Goal: Task Accomplishment & Management: Complete application form

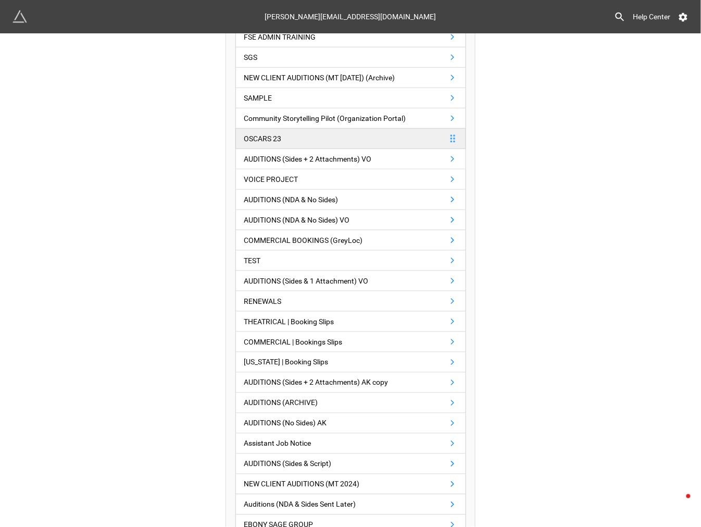
scroll to position [231, 0]
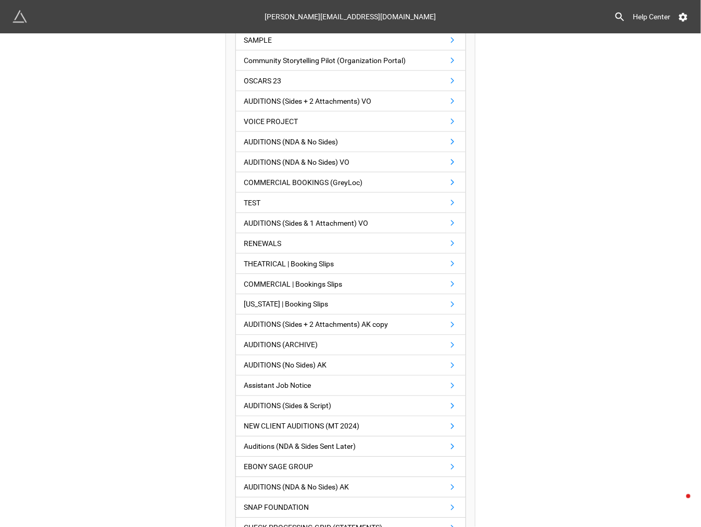
click at [538, 272] on div "Having trouble with API Keys for Airtable? Follow this video Create an extensio…" at bounding box center [350, 357] width 701 height 1111
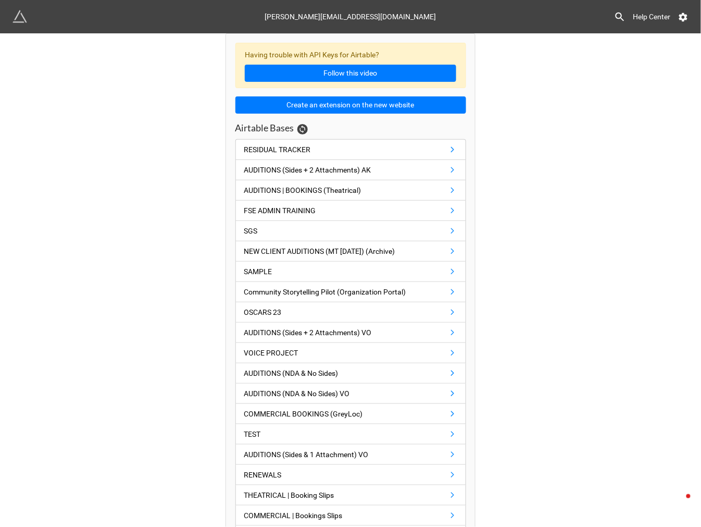
scroll to position [620, 0]
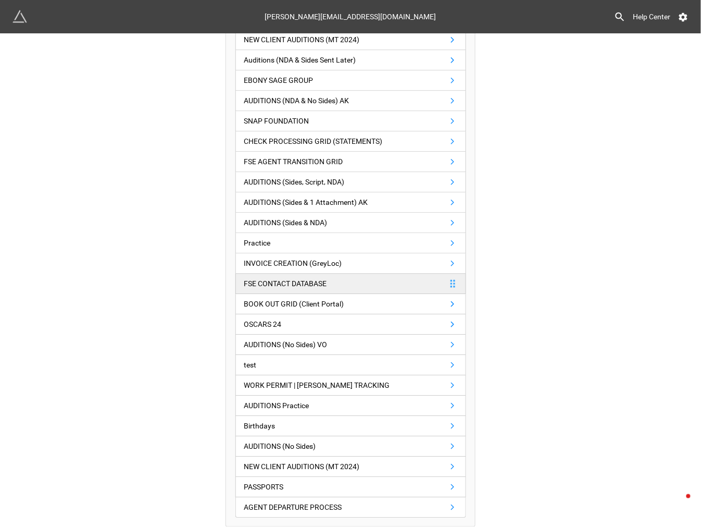
click at [422, 283] on link "FSE CONTACT DATABASE" at bounding box center [350, 283] width 231 height 20
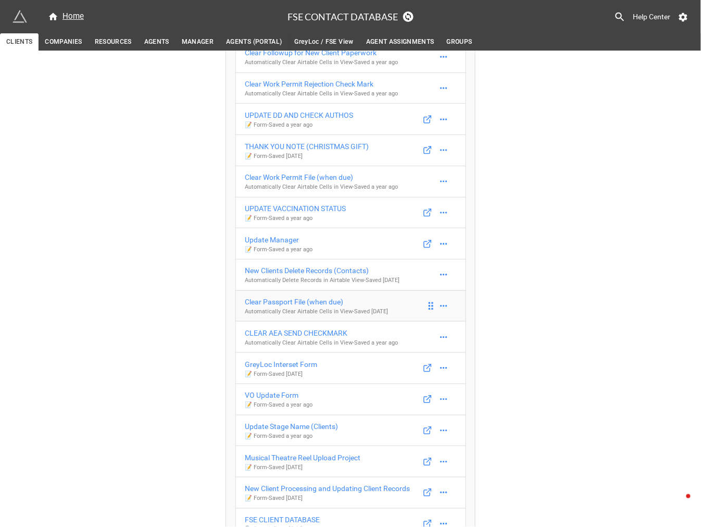
scroll to position [637, 0]
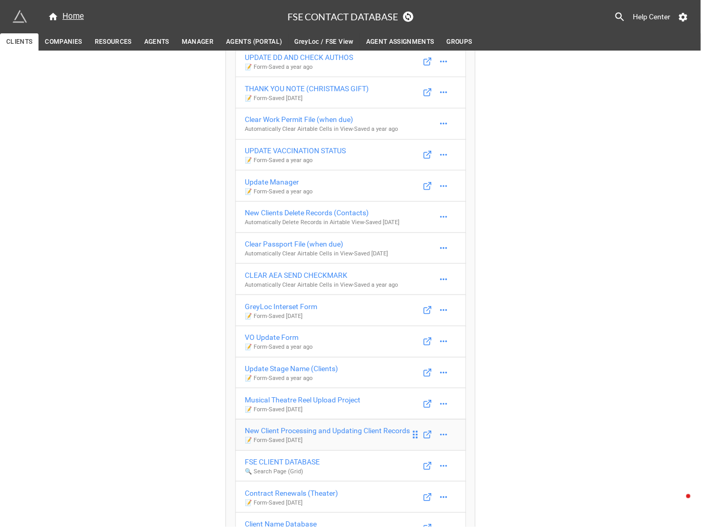
click at [363, 431] on div "New Client Processing and Updating Client Records" at bounding box center [327, 430] width 165 height 11
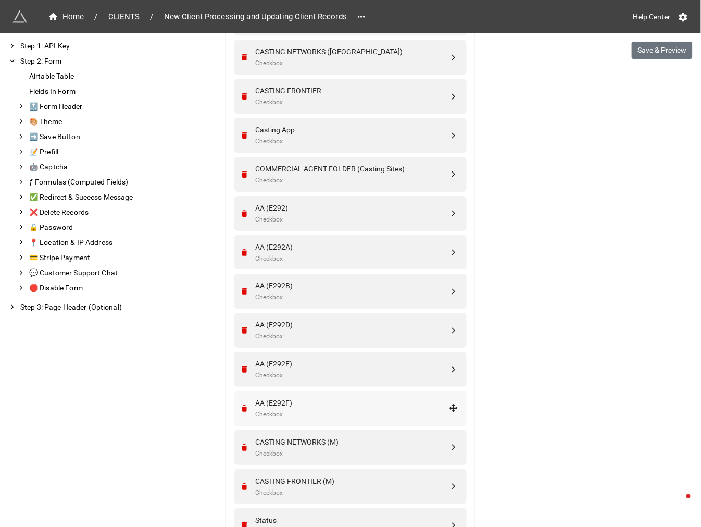
scroll to position [1910, 0]
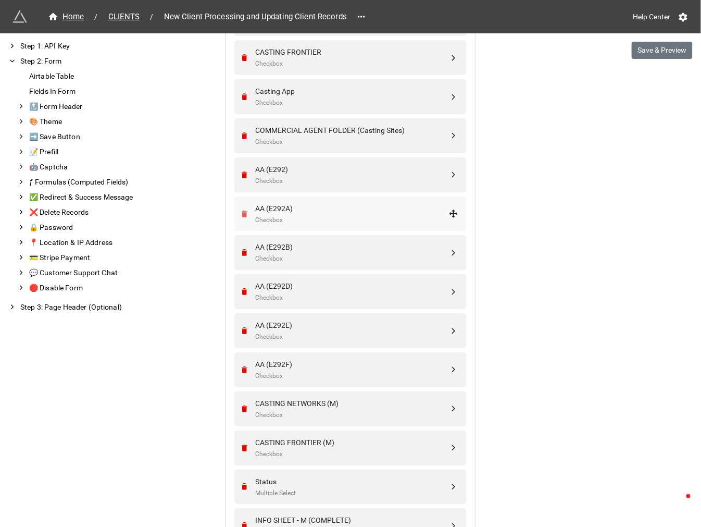
click at [242, 214] on icon "Remove" at bounding box center [245, 213] width 6 height 7
click at [240, 251] on icon "Remove" at bounding box center [244, 252] width 9 height 9
click at [242, 254] on icon "Remove" at bounding box center [245, 252] width 6 height 7
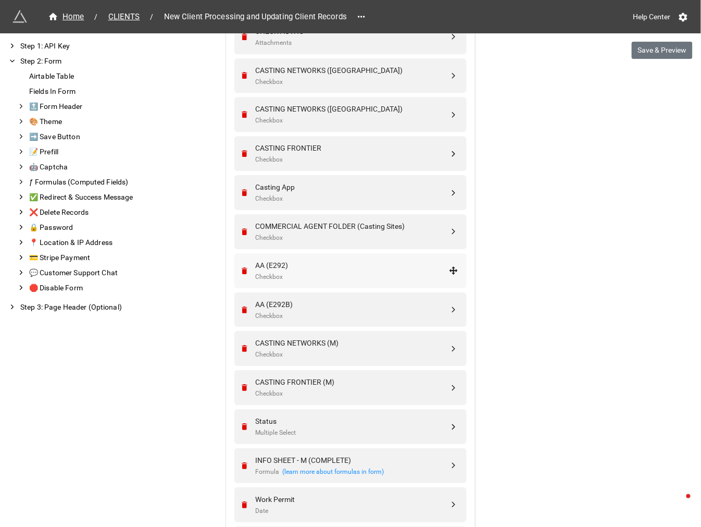
scroll to position [1793, 0]
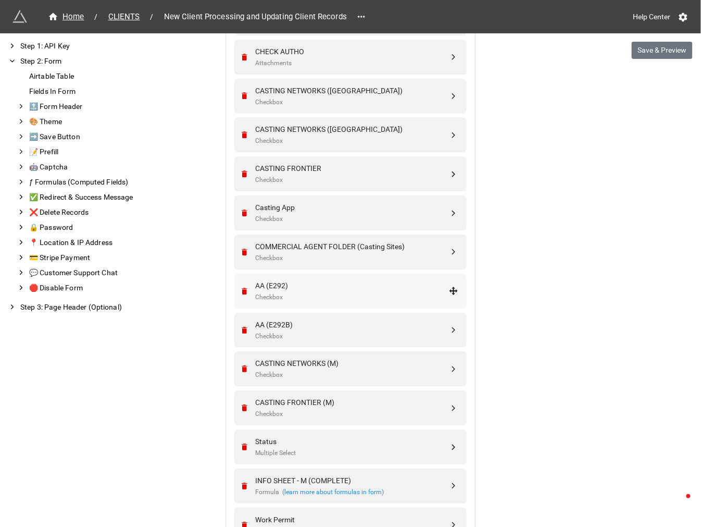
click at [332, 284] on div "AA (E292)" at bounding box center [352, 285] width 194 height 11
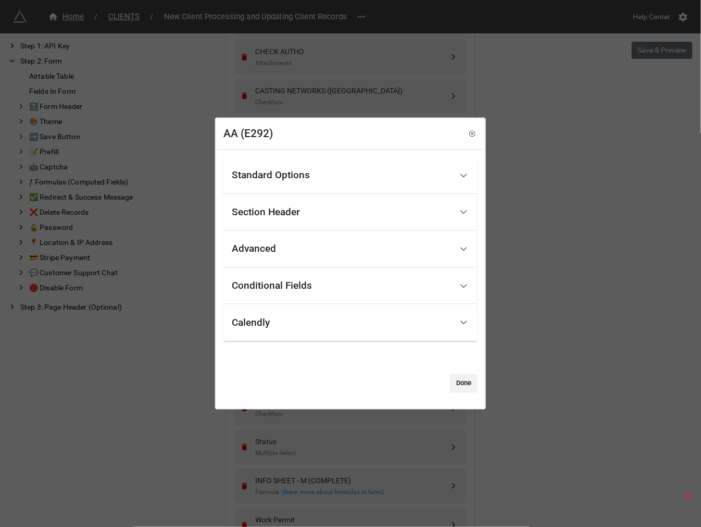
click at [320, 284] on div "Conditional Fields" at bounding box center [342, 285] width 220 height 24
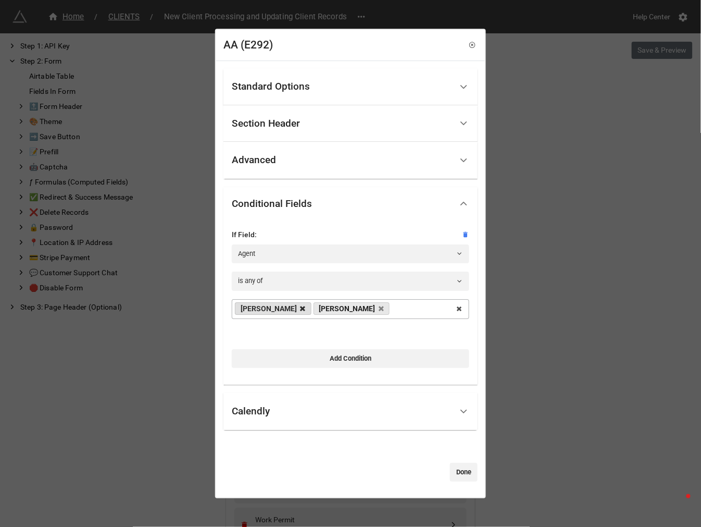
click at [301, 309] on icon at bounding box center [303, 308] width 5 height 7
click at [339, 313] on div "Kellie Nicole Rachel Jodi Dori Kara Katie Arbender GreyLoc Marissa Tiera Chondr…" at bounding box center [351, 309] width 238 height 20
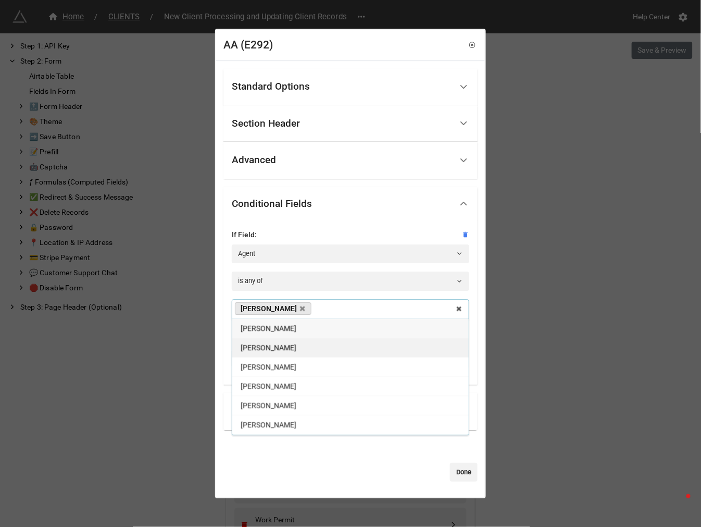
click at [286, 346] on div "Rachel" at bounding box center [350, 347] width 236 height 19
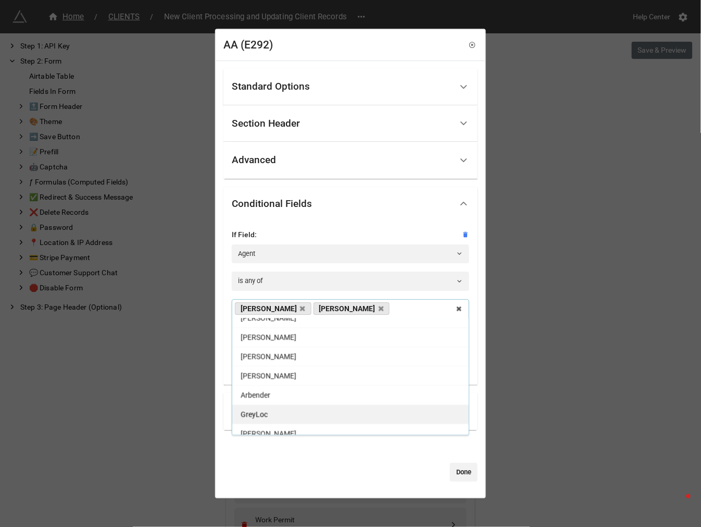
scroll to position [58, 0]
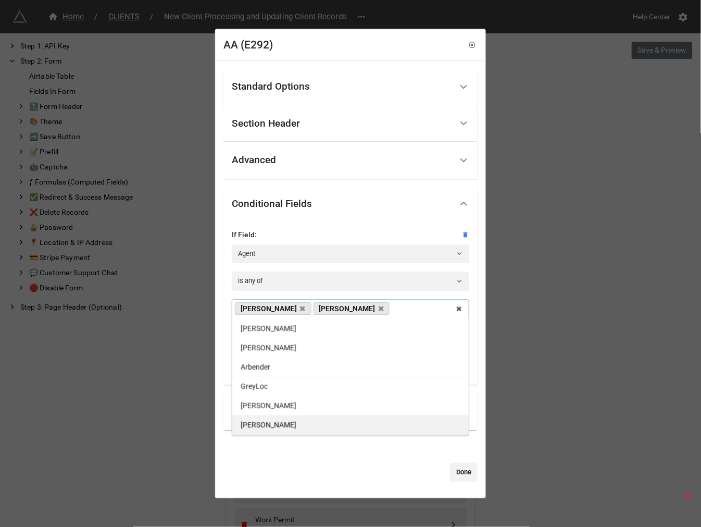
click at [278, 426] on div "[PERSON_NAME]" at bounding box center [350, 424] width 236 height 19
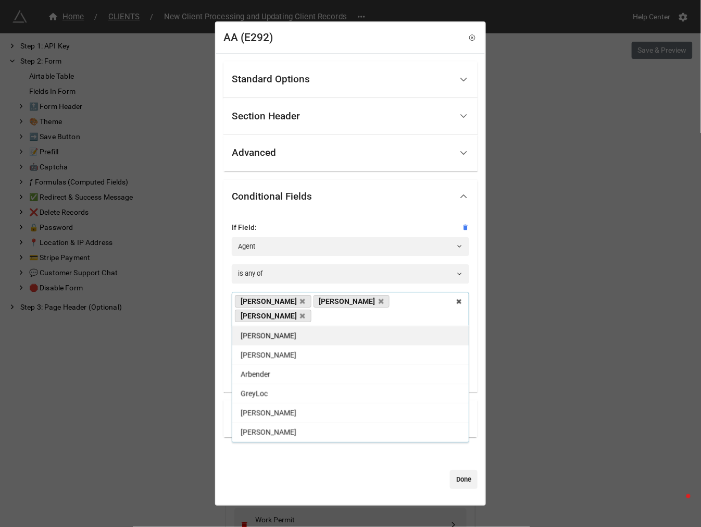
click at [277, 330] on div "[PERSON_NAME]" at bounding box center [350, 335] width 236 height 19
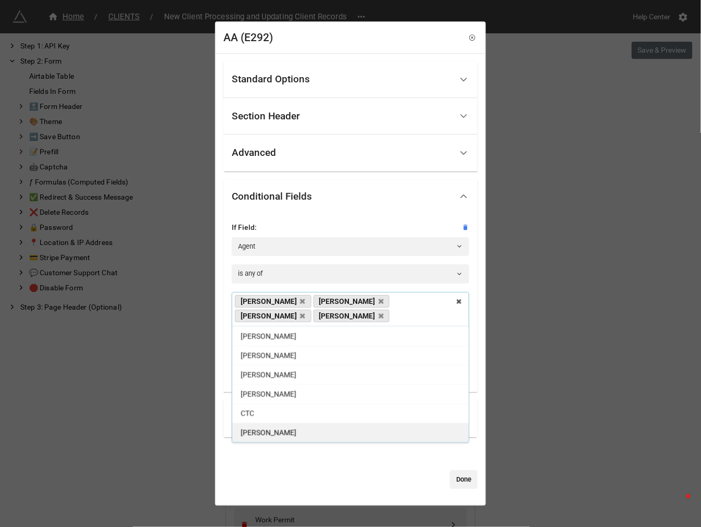
click at [280, 424] on div "Rebecca" at bounding box center [350, 431] width 236 height 19
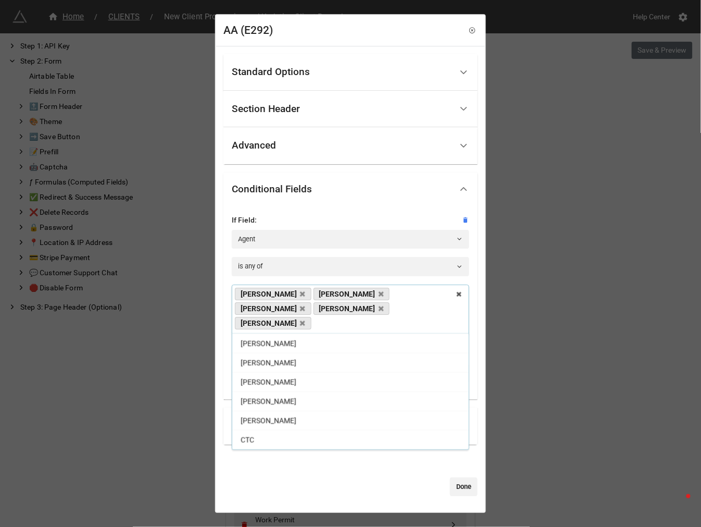
scroll to position [134, 0]
click at [373, 477] on div at bounding box center [336, 486] width 227 height 19
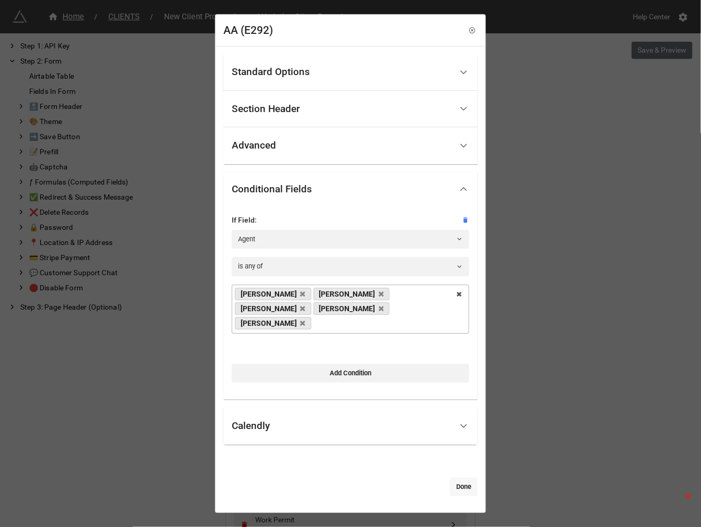
click at [453, 477] on link "Done" at bounding box center [464, 486] width 28 height 19
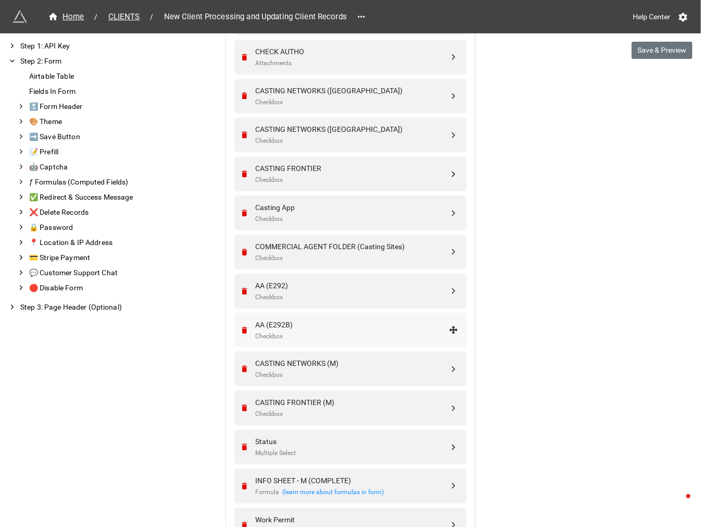
click at [338, 331] on div "Checkbox" at bounding box center [352, 336] width 194 height 10
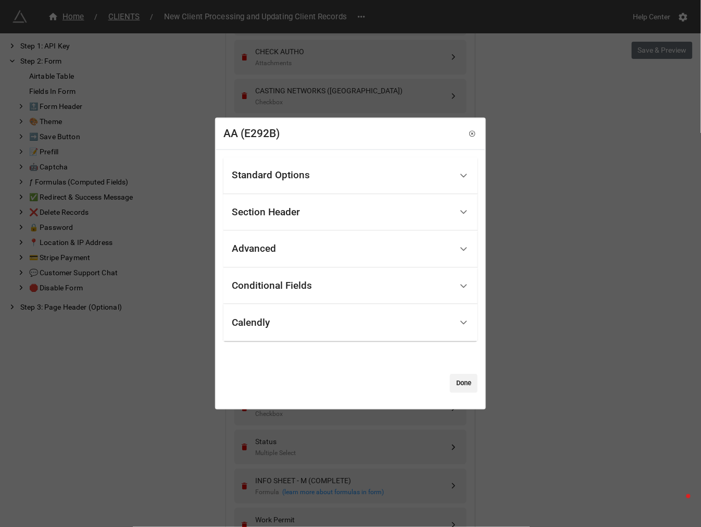
drag, startPoint x: 290, startPoint y: 288, endPoint x: 298, endPoint y: 289, distance: 7.9
click at [292, 289] on div "Conditional Fields" at bounding box center [272, 286] width 80 height 10
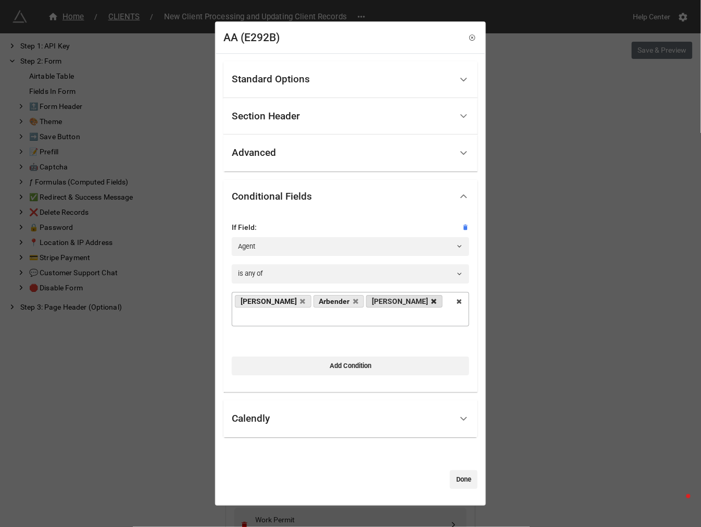
click at [432, 305] on icon at bounding box center [434, 301] width 5 height 7
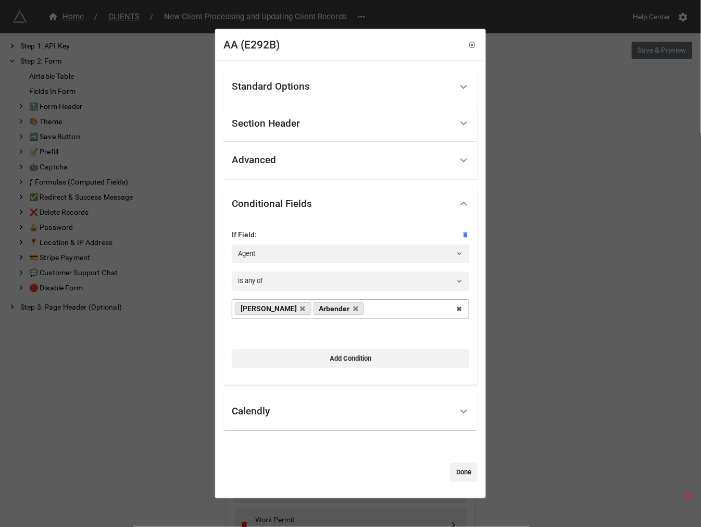
click at [362, 309] on div "Katie Arbender Nicole Rachel Jodi Dori Kara GreyLoc Marissa Tiera Chondra Nicol…" at bounding box center [351, 309] width 238 height 20
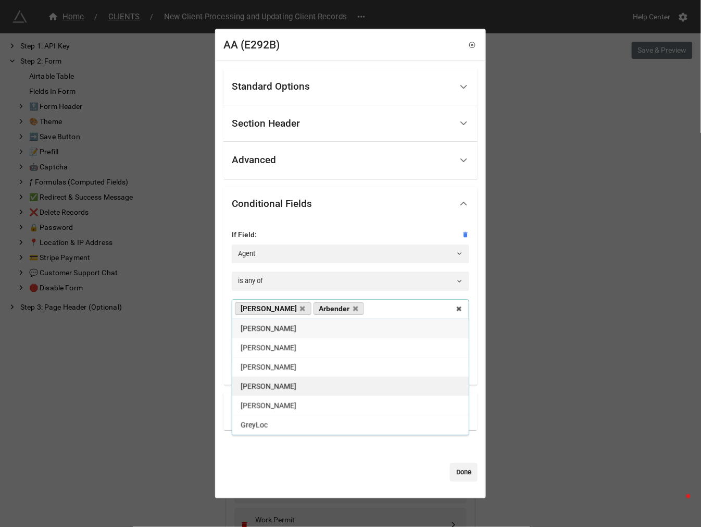
scroll to position [58, 0]
click at [281, 422] on div "[PERSON_NAME]" at bounding box center [350, 424] width 236 height 19
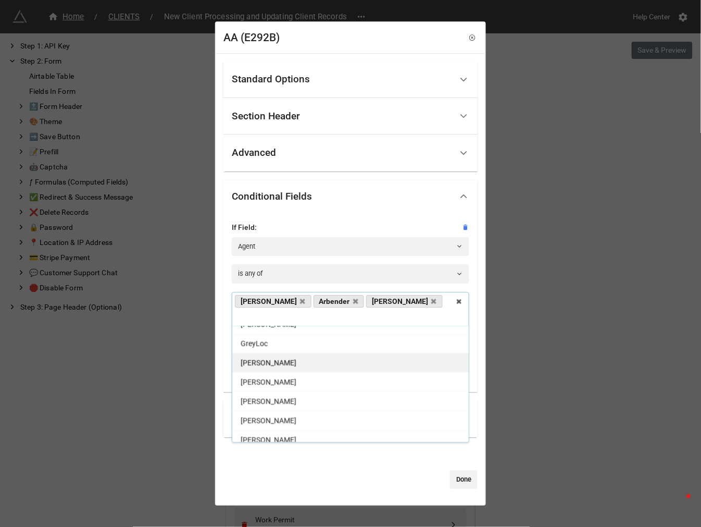
scroll to position [116, 0]
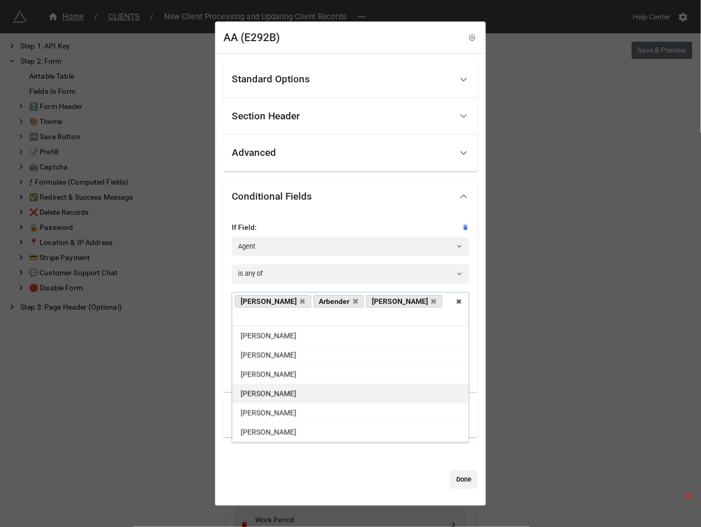
click at [274, 390] on div "[PERSON_NAME]" at bounding box center [350, 392] width 236 height 19
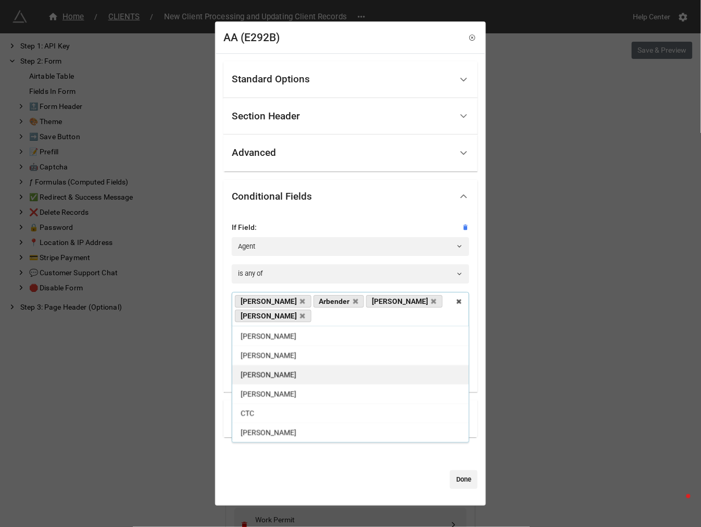
click at [289, 365] on div "[PERSON_NAME]" at bounding box center [350, 374] width 236 height 19
click at [314, 318] on link "[PERSON_NAME]" at bounding box center [352, 315] width 77 height 13
click at [379, 318] on icon at bounding box center [381, 316] width 5 height 7
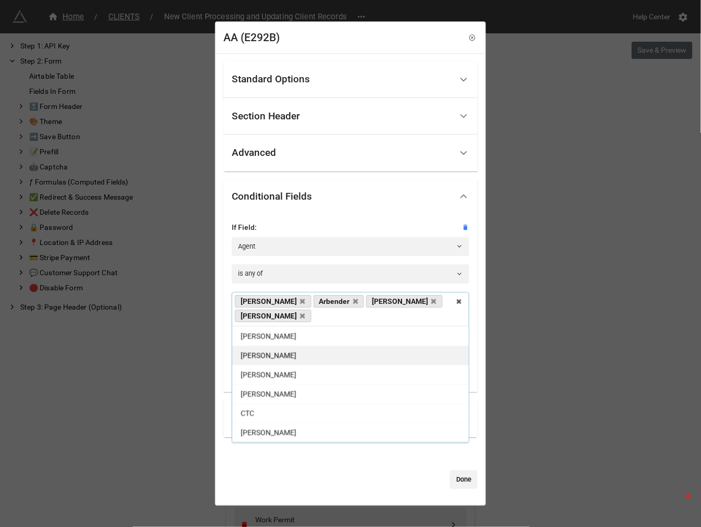
click at [256, 351] on span "[PERSON_NAME]" at bounding box center [269, 355] width 56 height 8
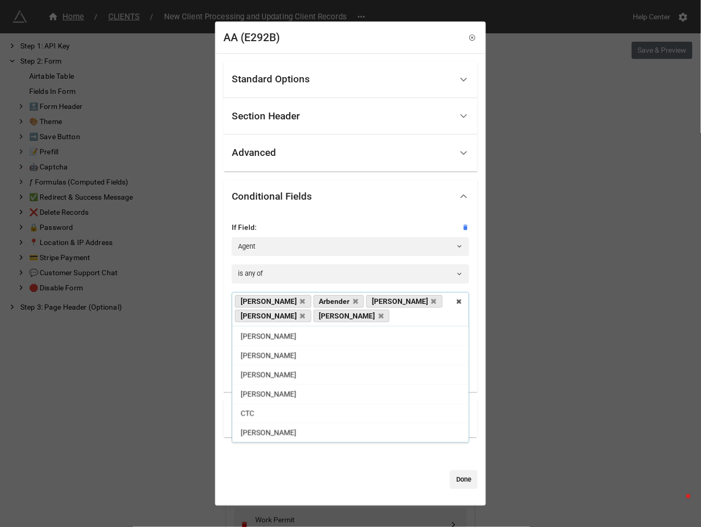
click at [380, 476] on div at bounding box center [336, 479] width 227 height 19
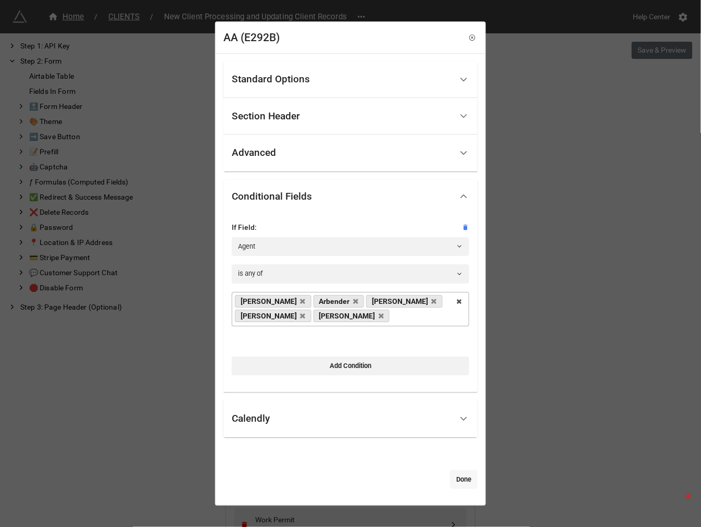
click at [454, 484] on link "Done" at bounding box center [464, 479] width 28 height 19
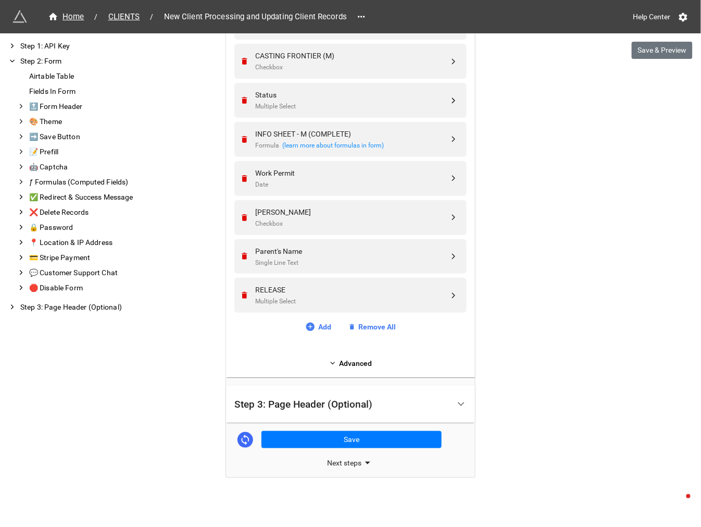
scroll to position [2141, 0]
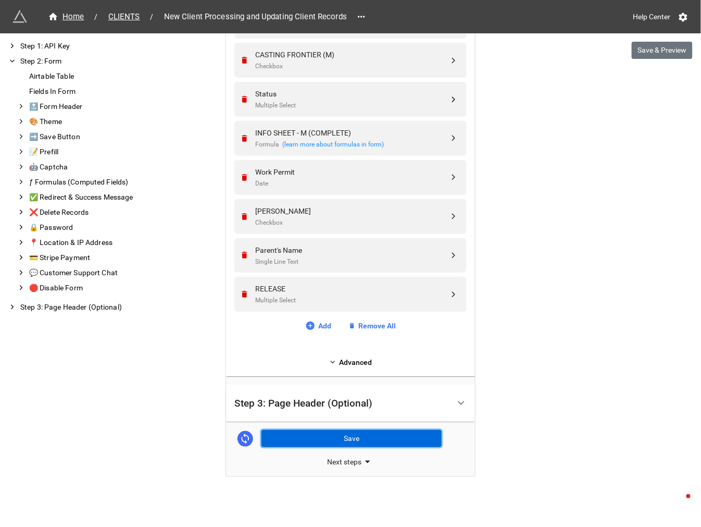
click at [360, 435] on button "Save" at bounding box center [351, 439] width 180 height 18
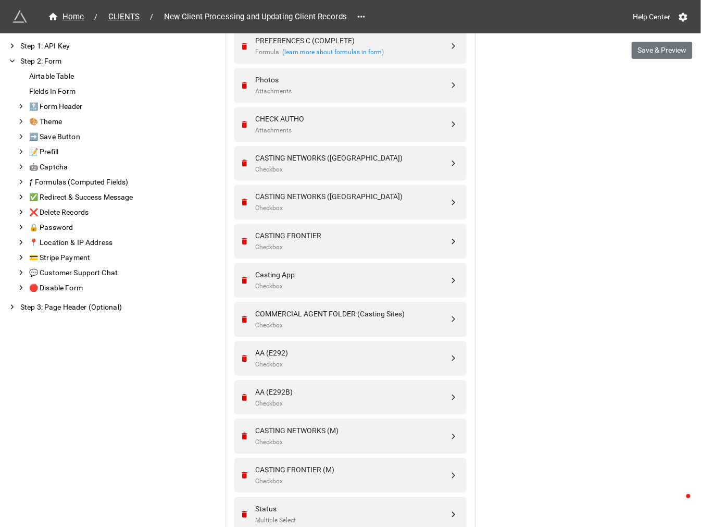
scroll to position [1793, 0]
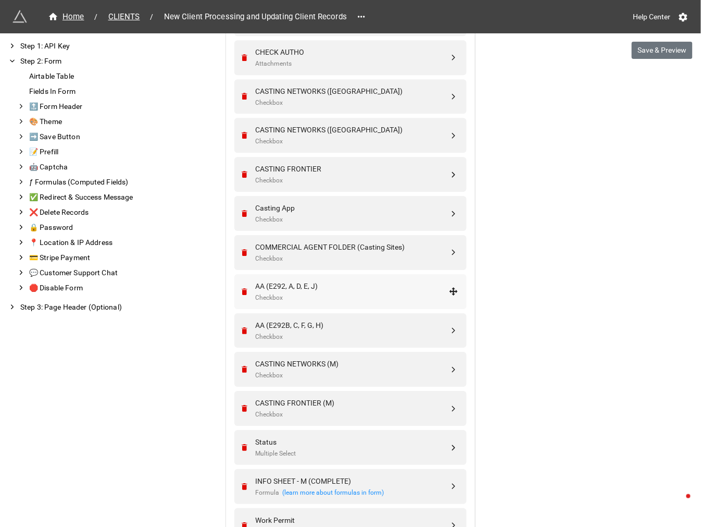
click at [301, 293] on div "Checkbox" at bounding box center [352, 298] width 194 height 10
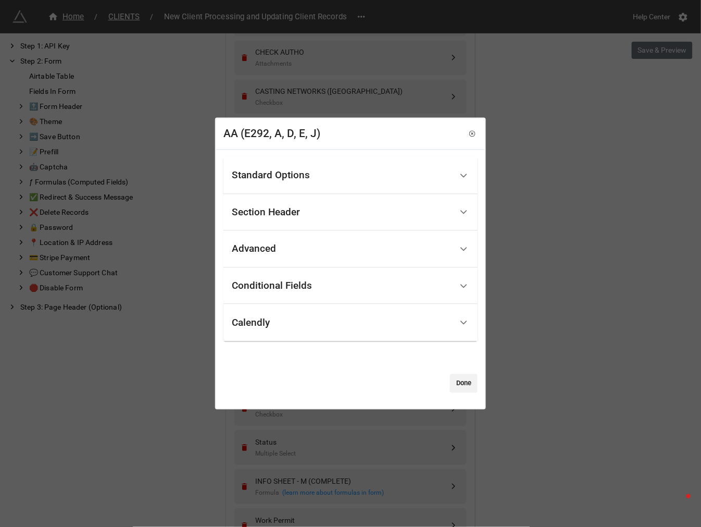
click at [303, 284] on div "Conditional Fields" at bounding box center [272, 286] width 80 height 10
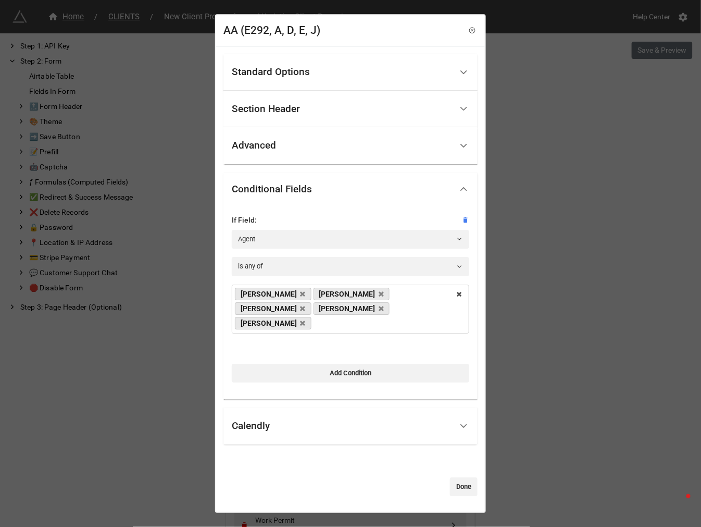
click at [527, 305] on div "AA (E292, A, D, E, J) Standard Options Title (Optional) BREAKDOWN NEW CLIENT FO…" at bounding box center [350, 263] width 701 height 527
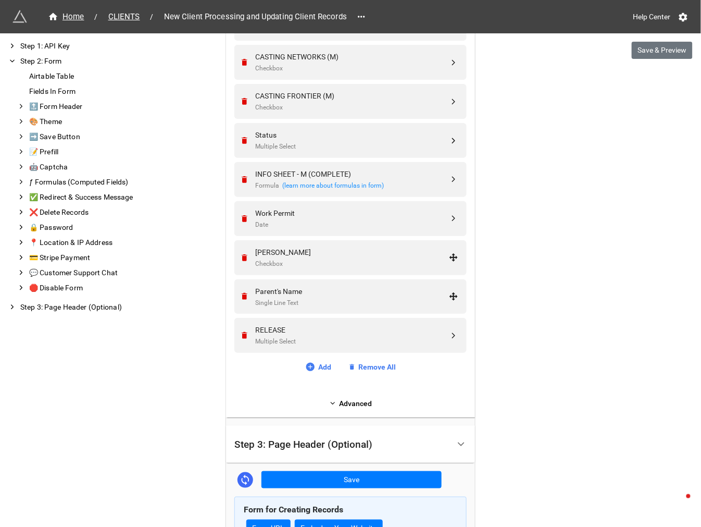
scroll to position [2372, 0]
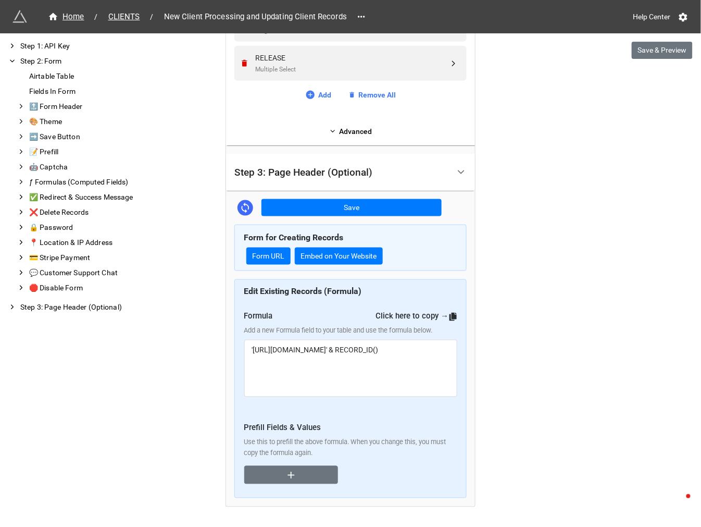
click at [347, 214] on button "Save" at bounding box center [351, 208] width 180 height 18
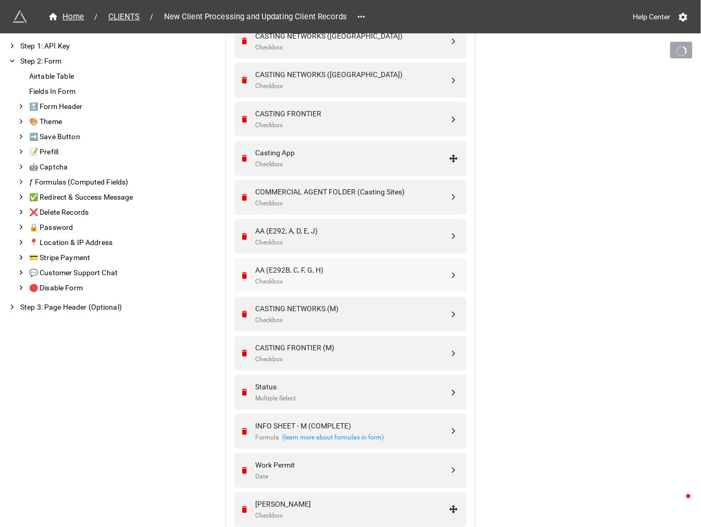
scroll to position [1851, 0]
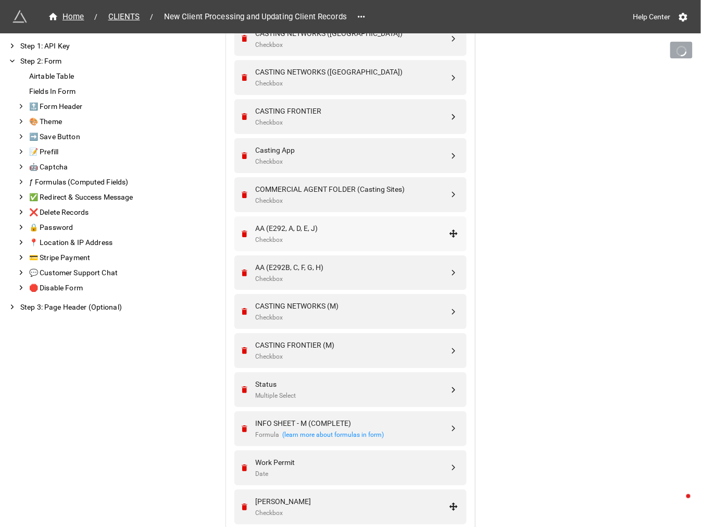
click at [328, 227] on div "AA (E292, A, D, E, J)" at bounding box center [352, 227] width 194 height 11
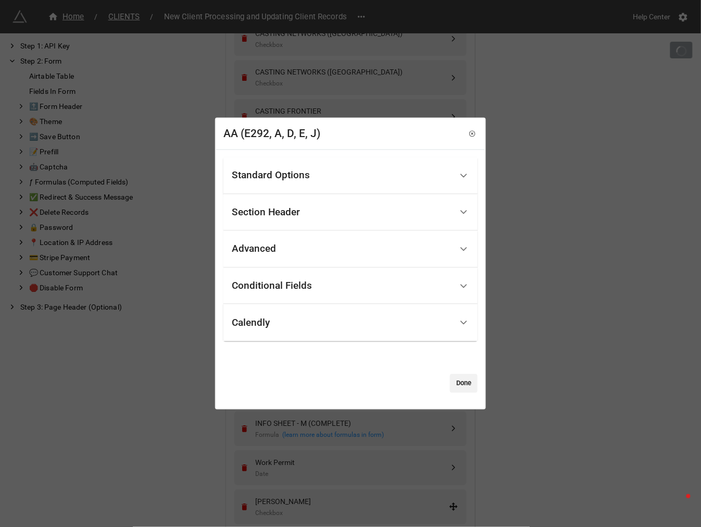
click at [339, 180] on div "Standard Options" at bounding box center [342, 176] width 220 height 24
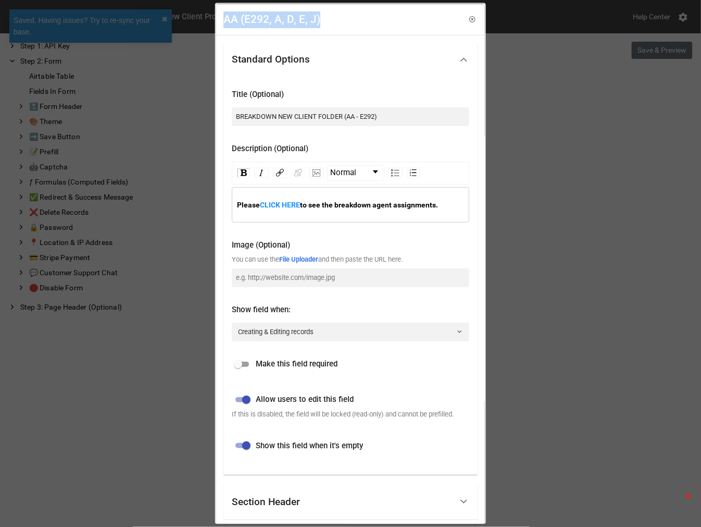
drag, startPoint x: 331, startPoint y: 23, endPoint x: 205, endPoint y: 16, distance: 126.3
click at [207, 14] on div "AA (E292, A, D, E, J) Standard Options Title (Optional) BREAKDOWN NEW CLIENT FO…" at bounding box center [350, 263] width 701 height 527
copy div "AA (E292, A, D, E, J)"
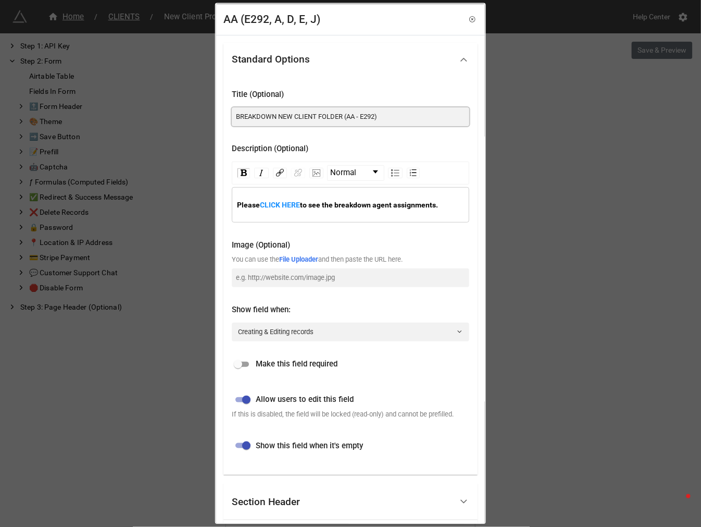
drag, startPoint x: 345, startPoint y: 116, endPoint x: 388, endPoint y: 119, distance: 43.3
click at [386, 119] on input "BREAKDOWN NEW CLIENT FOLDER (AA - E292)" at bounding box center [351, 116] width 238 height 19
paste input "(E292, A, D, E, J"
click at [358, 113] on input "BREAKDOWN NEW CLIENT FOLDER (AA (E292, A, D, E, J)" at bounding box center [351, 116] width 238 height 19
type input "BREAKDOWN NEW CLIENT FOLDER (AA - E292, A, D, E, J)"
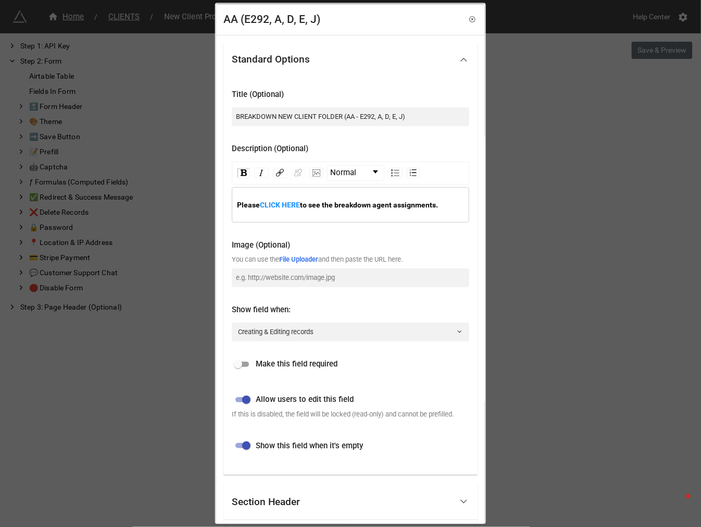
click at [456, 140] on div "Description (Optional)" at bounding box center [351, 145] width 238 height 23
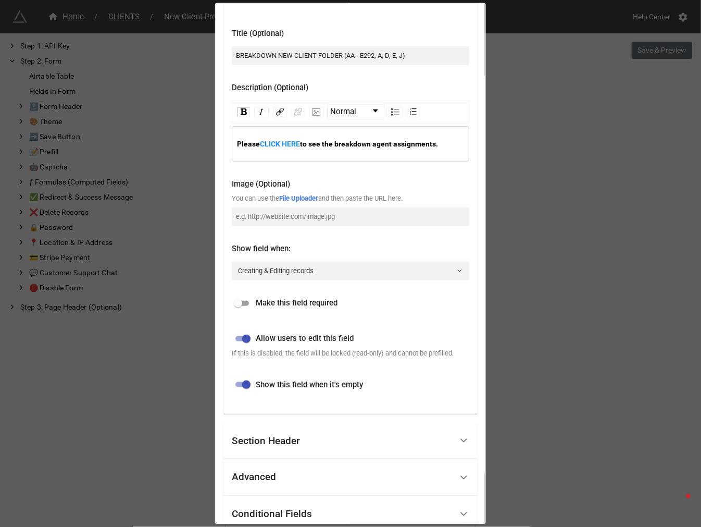
scroll to position [173, 0]
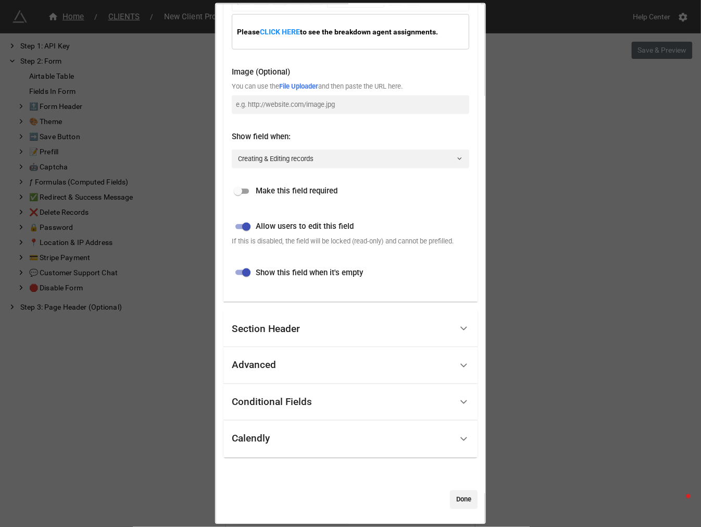
click at [457, 509] on div "Standard Options Title (Optional) BREAKDOWN NEW CLIENT FOLDER (AA - E292, A, D,…" at bounding box center [350, 193] width 269 height 662
click at [459, 501] on link "Done" at bounding box center [464, 499] width 28 height 19
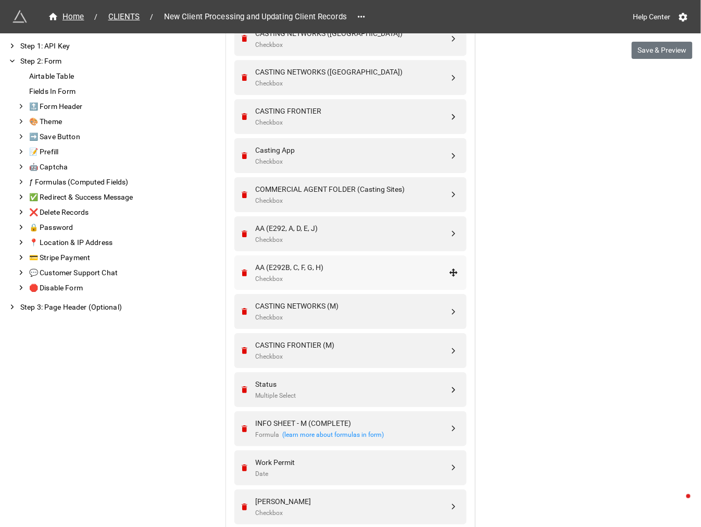
click at [334, 274] on div "Checkbox" at bounding box center [352, 279] width 194 height 10
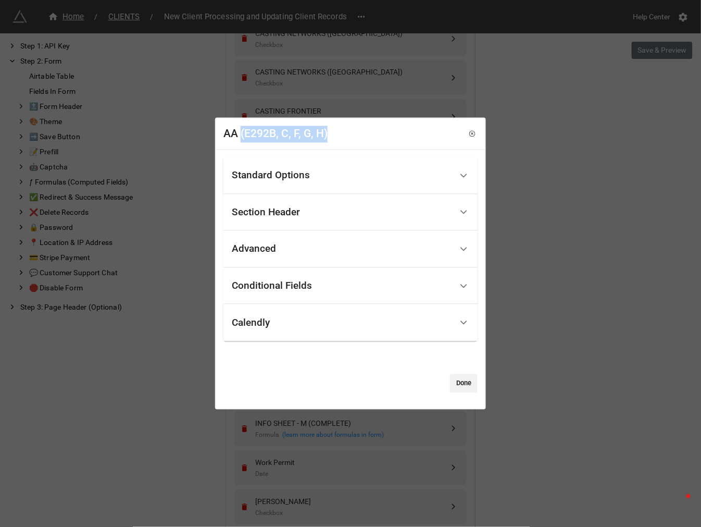
drag, startPoint x: 358, startPoint y: 135, endPoint x: 242, endPoint y: 136, distance: 116.2
click at [242, 136] on div "AA (E292B, C, F, G, H)" at bounding box center [350, 134] width 269 height 32
copy div "(E292B, C, F, G, H)"
click at [265, 172] on div "Standard Options" at bounding box center [271, 175] width 78 height 10
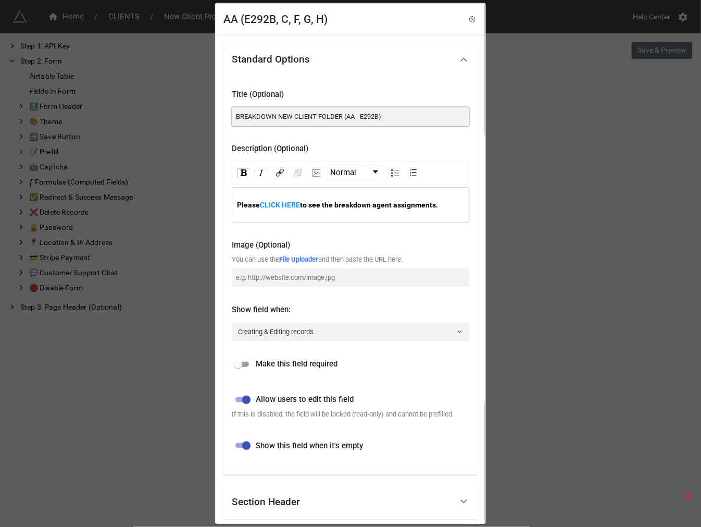
drag, startPoint x: 356, startPoint y: 116, endPoint x: 396, endPoint y: 116, distance: 40.1
click at [396, 116] on input "BREAKDOWN NEW CLIENT FOLDER (AA - E292B)" at bounding box center [351, 116] width 238 height 19
click at [364, 118] on input "BREAKDOWN NEW CLIENT FOLDER (AA - E292B)" at bounding box center [351, 116] width 238 height 19
click at [361, 116] on input "BREAKDOWN NEW CLIENT FOLDER (AA - E292B)" at bounding box center [351, 116] width 238 height 19
drag, startPoint x: 361, startPoint y: 116, endPoint x: 423, endPoint y: 115, distance: 62.5
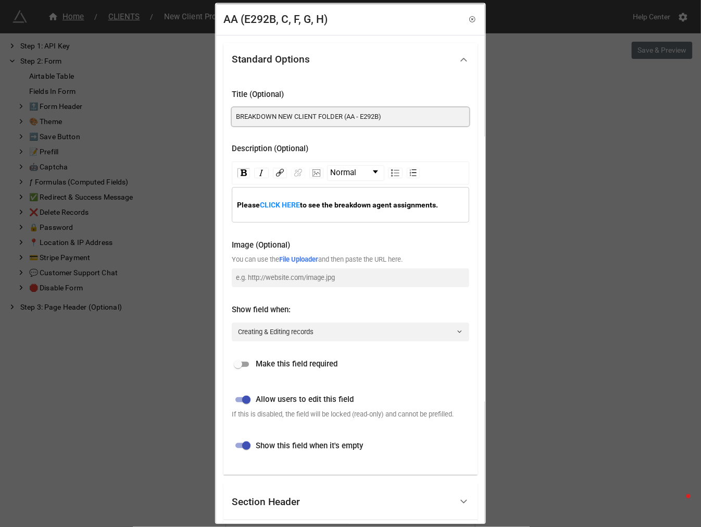
click at [423, 115] on input "BREAKDOWN NEW CLIENT FOLDER (AA - E292B)" at bounding box center [351, 116] width 238 height 19
paste input "(E292B, C, F, G, H"
click at [363, 115] on input "BREAKDOWN NEW CLIENT FOLDER (AA - (E292B, C, F, G, H)" at bounding box center [351, 116] width 238 height 19
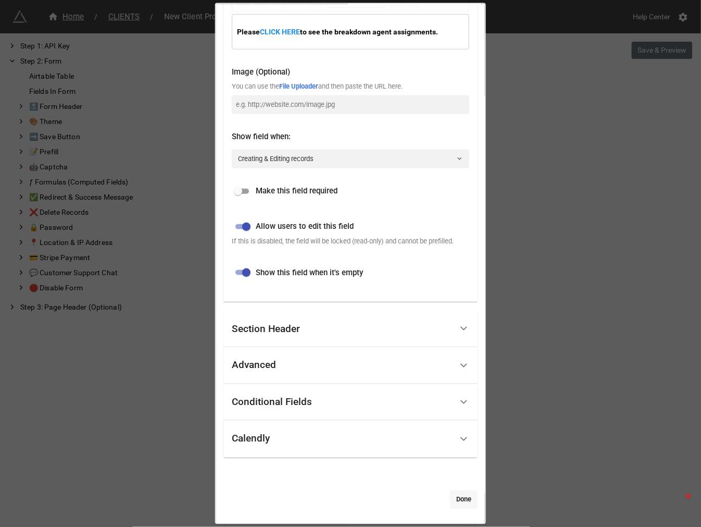
type input "BREAKDOWN NEW CLIENT FOLDER (AA - E292B, C, F, G, H)"
click at [456, 501] on link "Done" at bounding box center [464, 499] width 28 height 19
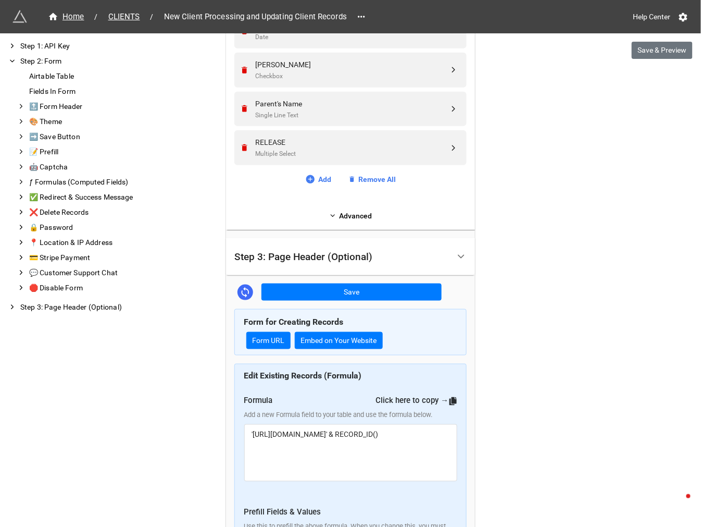
scroll to position [2314, 0]
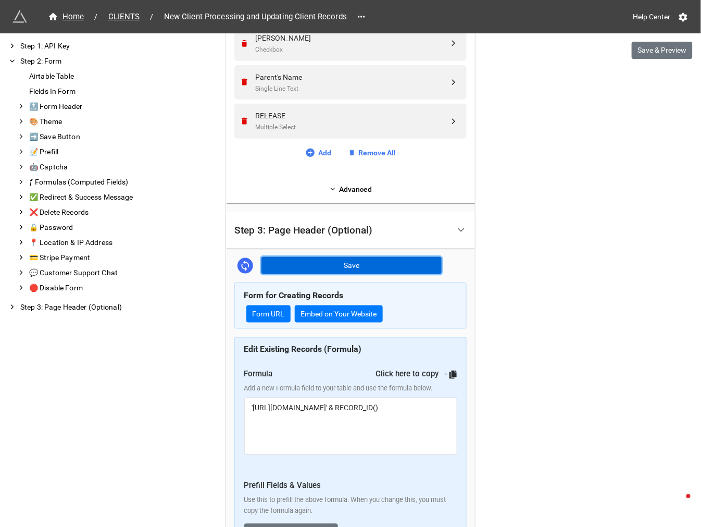
click at [366, 257] on button "Save" at bounding box center [351, 266] width 180 height 18
click at [417, 261] on button "Save" at bounding box center [351, 266] width 180 height 18
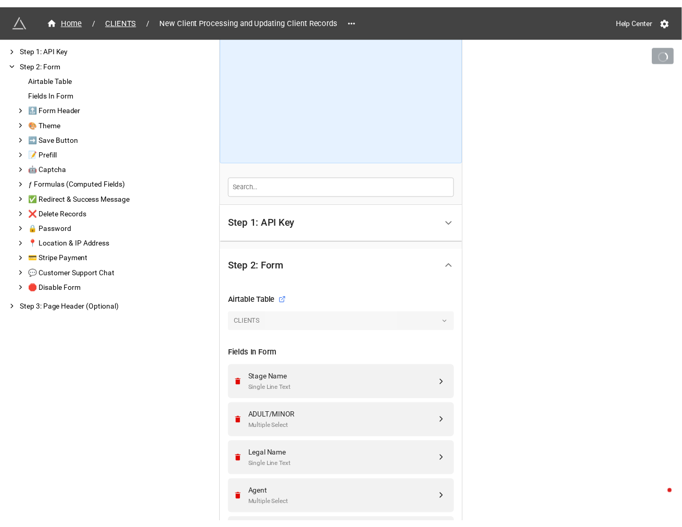
scroll to position [0, 0]
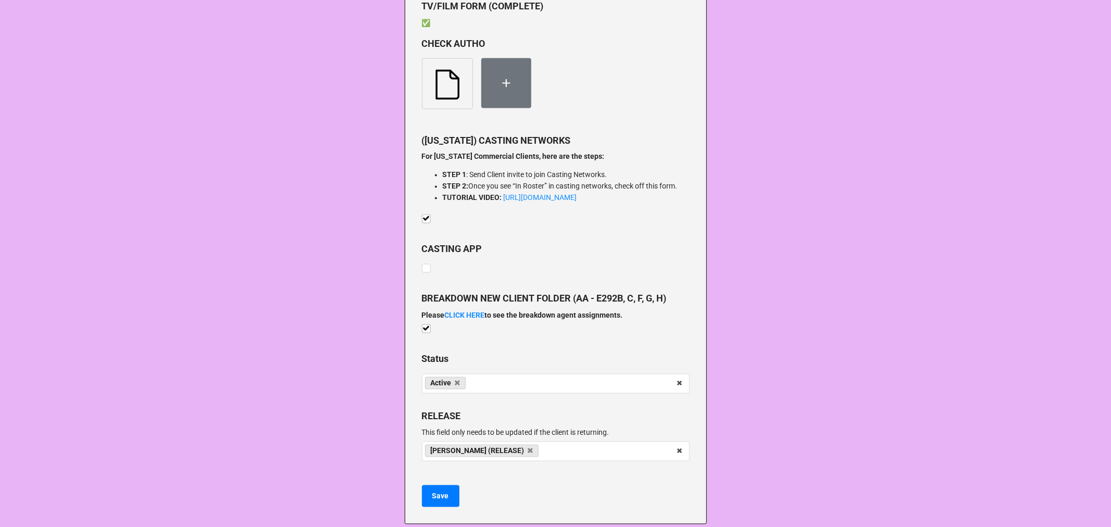
scroll to position [1532, 0]
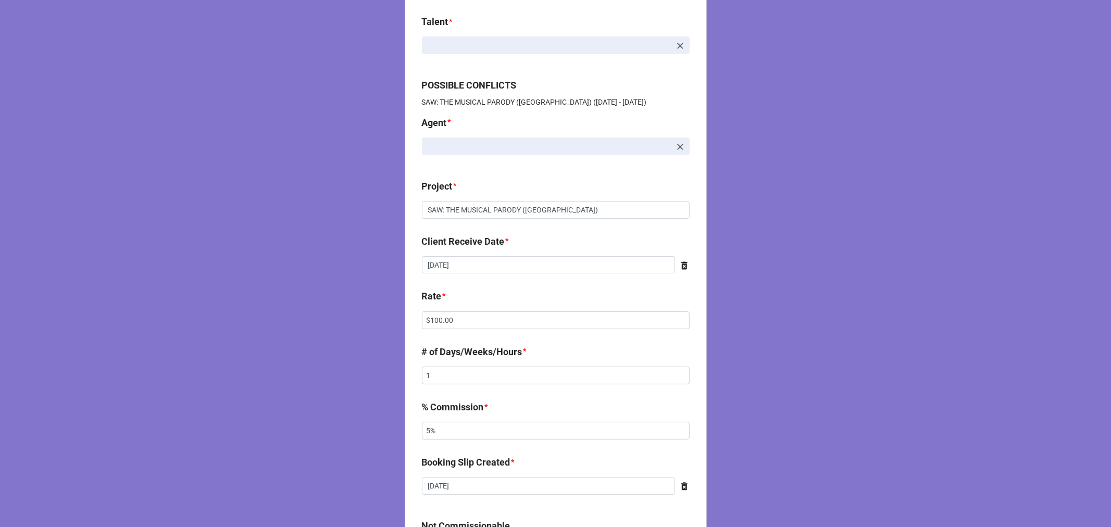
scroll to position [173, 0]
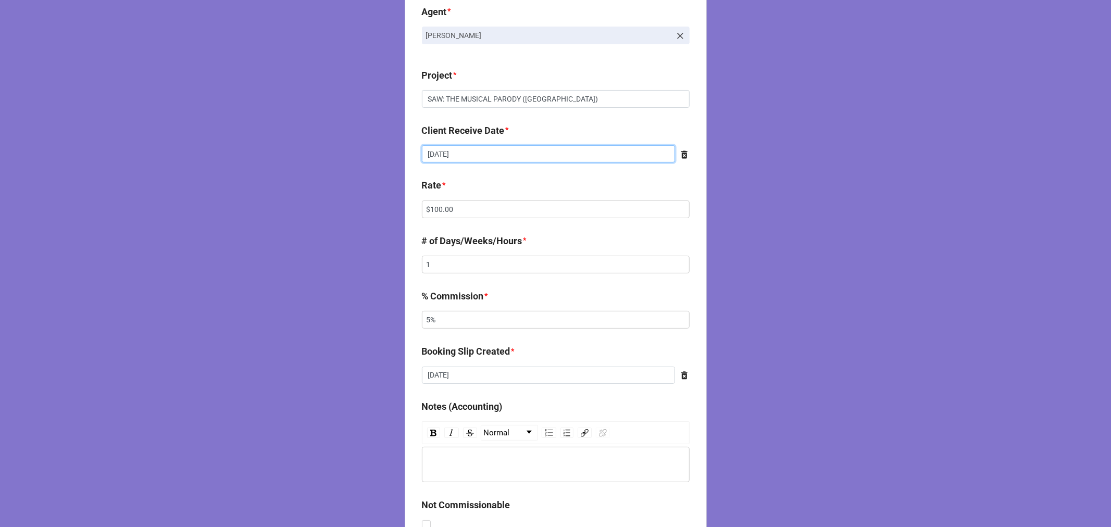
click at [462, 155] on input "7/18/2025" at bounding box center [548, 154] width 253 height 18
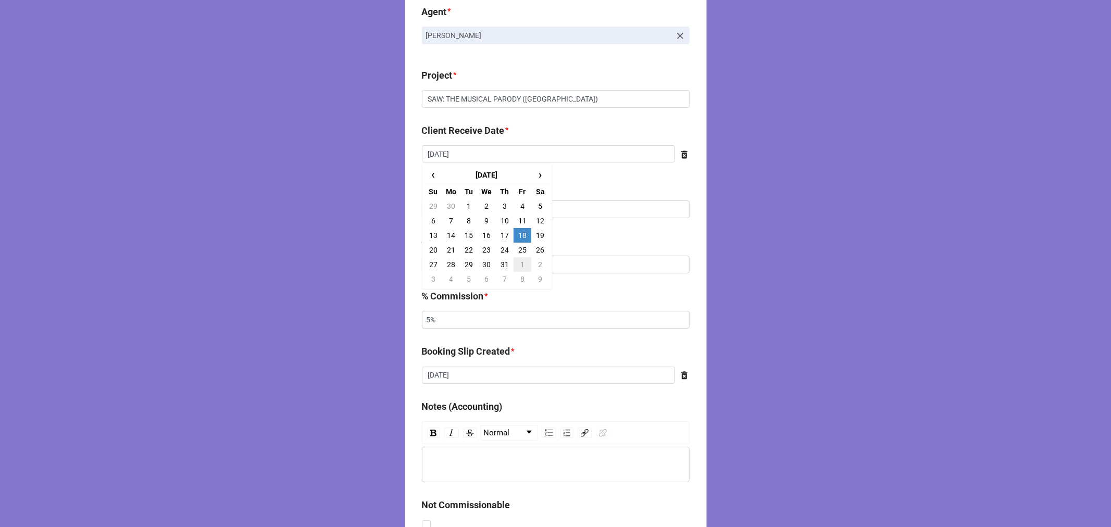
click at [520, 266] on td "1" at bounding box center [523, 264] width 18 height 15
type input "8/1/2025"
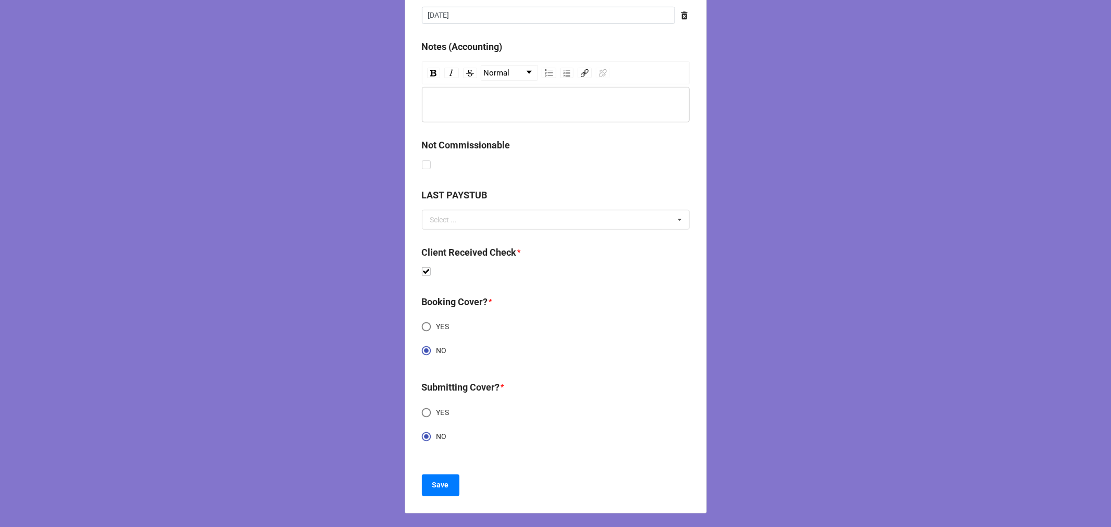
scroll to position [535, 0]
click at [446, 481] on button "Save" at bounding box center [441, 484] width 38 height 22
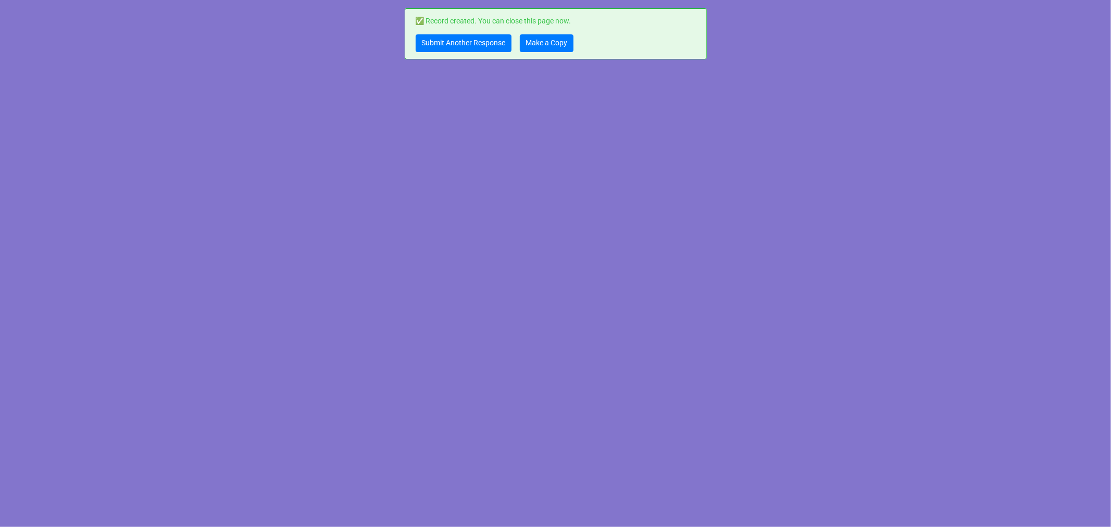
scroll to position [0, 0]
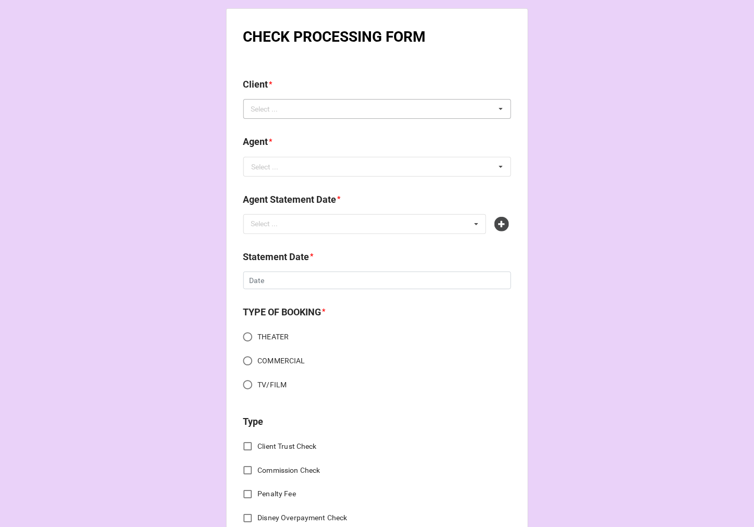
click at [268, 110] on div "Select ..." at bounding box center [270, 109] width 45 height 12
paste input "Alexandra Fragoso"
type input "Alexandra Fragoso"
click at [284, 128] on span "[PERSON_NAME]" at bounding box center [280, 128] width 56 height 8
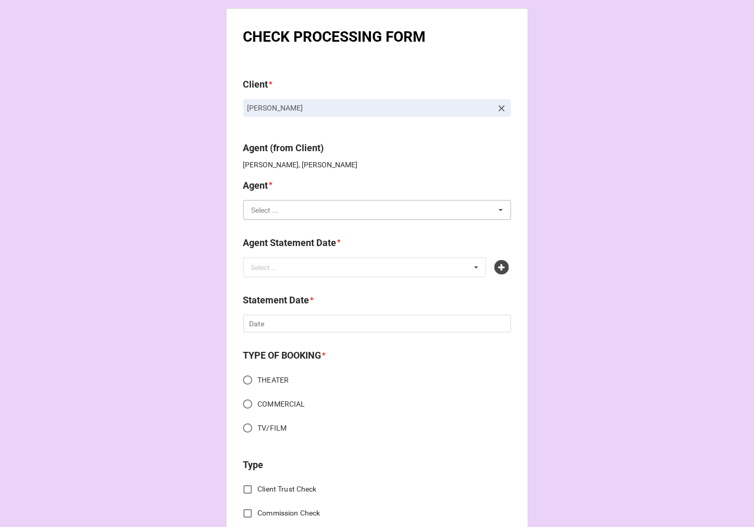
click at [283, 209] on input "text" at bounding box center [377, 210] width 267 height 19
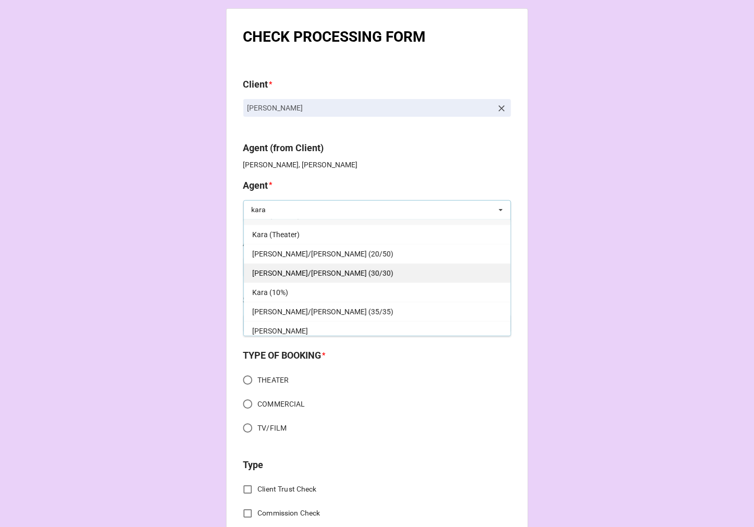
scroll to position [19, 0]
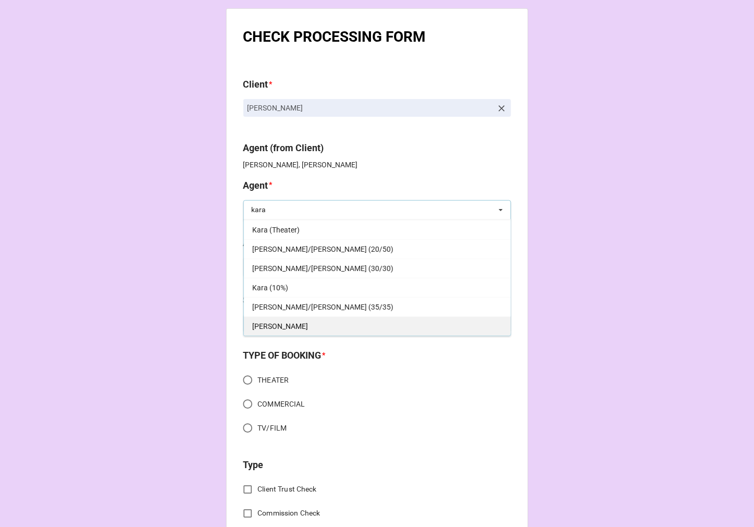
type input "kara"
click at [279, 321] on div "[PERSON_NAME]" at bounding box center [377, 325] width 267 height 19
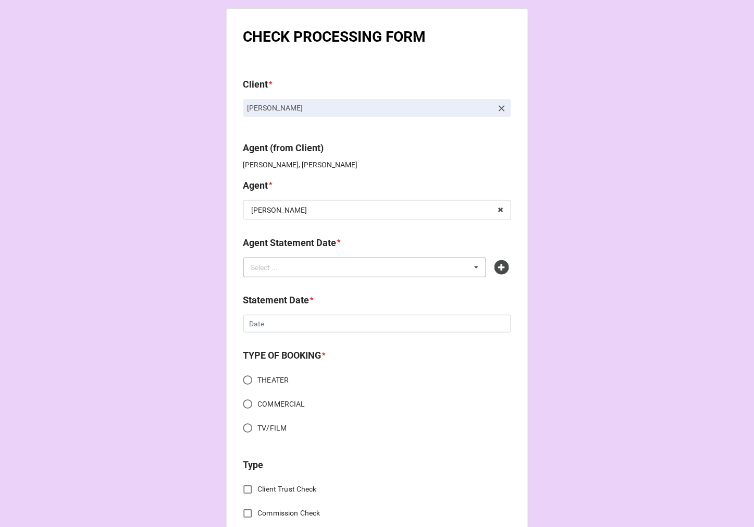
click at [301, 261] on div "Select ... No results found." at bounding box center [364, 267] width 243 height 20
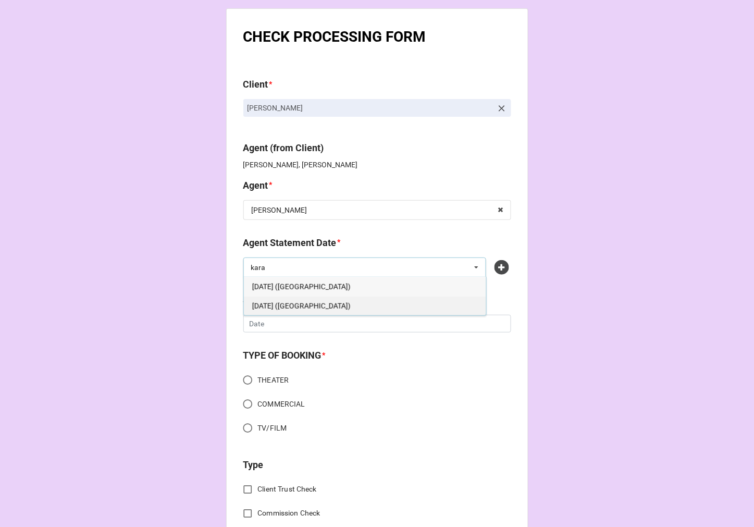
type input "kara"
click at [305, 299] on div "[DATE] ([GEOGRAPHIC_DATA])" at bounding box center [365, 305] width 242 height 19
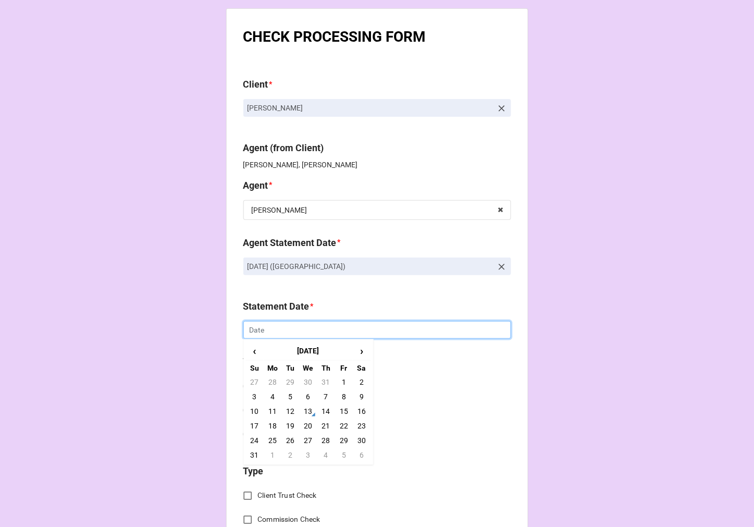
click at [294, 334] on input "text" at bounding box center [377, 330] width 268 height 18
click at [344, 426] on td "22" at bounding box center [344, 425] width 18 height 15
type input "8/22/2025"
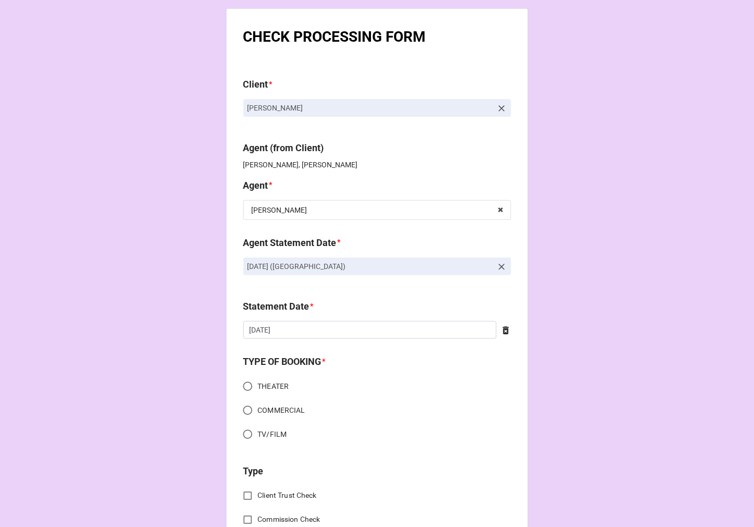
click at [244, 383] on input "THEATER" at bounding box center [248, 386] width 20 height 20
radio input "true"
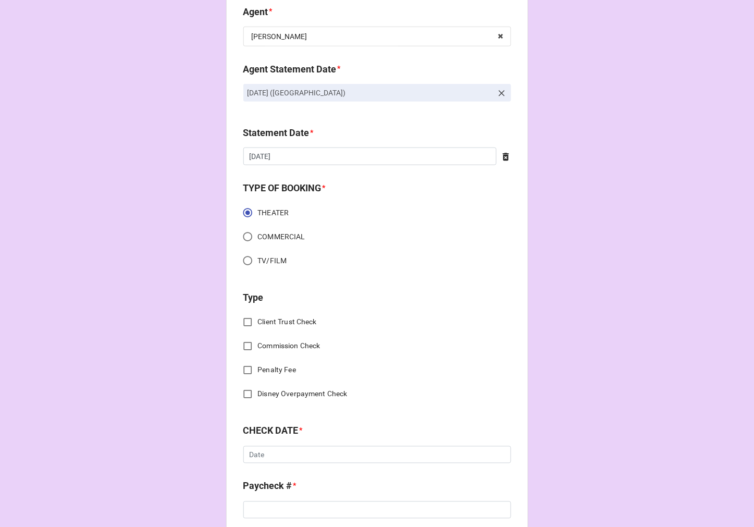
click at [246, 345] on input "Commission Check" at bounding box center [248, 346] width 20 height 20
checkbox input "true"
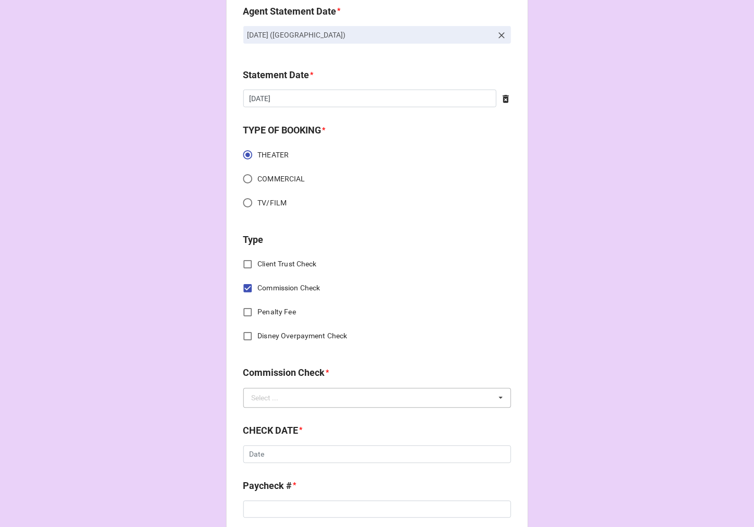
click at [264, 401] on div "Select ..." at bounding box center [265, 397] width 27 height 7
click at [275, 417] on span "FSE (Client)" at bounding box center [271, 417] width 38 height 8
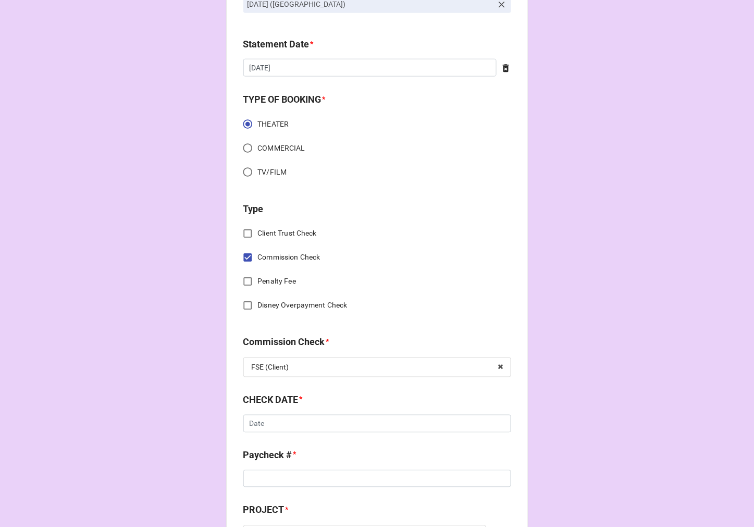
scroll to position [289, 0]
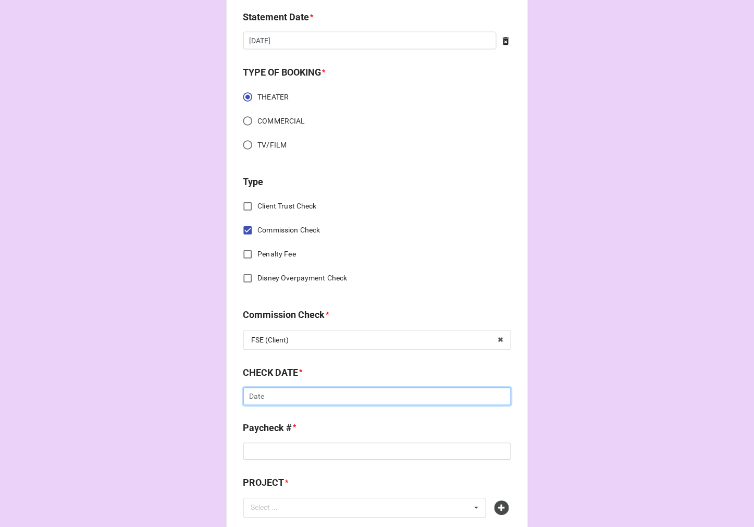
click at [280, 400] on input "text" at bounding box center [377, 397] width 268 height 18
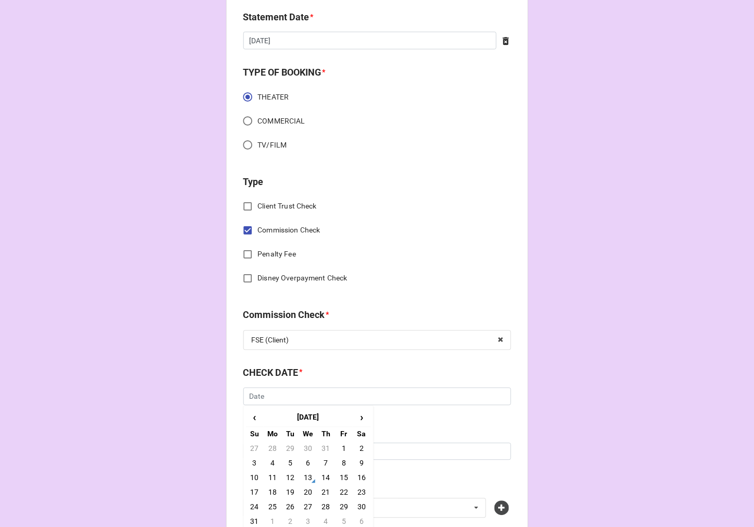
drag, startPoint x: 309, startPoint y: 475, endPoint x: 305, endPoint y: 464, distance: 11.9
click at [309, 475] on td "13" at bounding box center [308, 477] width 18 height 15
type input "[DATE]"
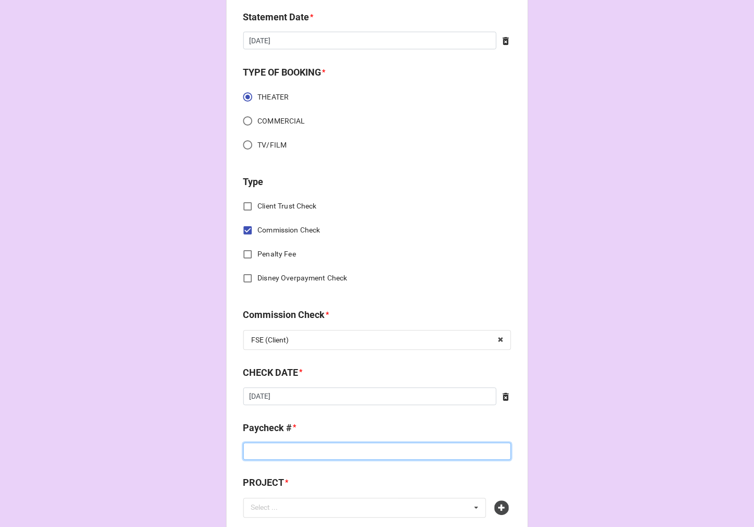
click at [298, 452] on input at bounding box center [377, 452] width 268 height 18
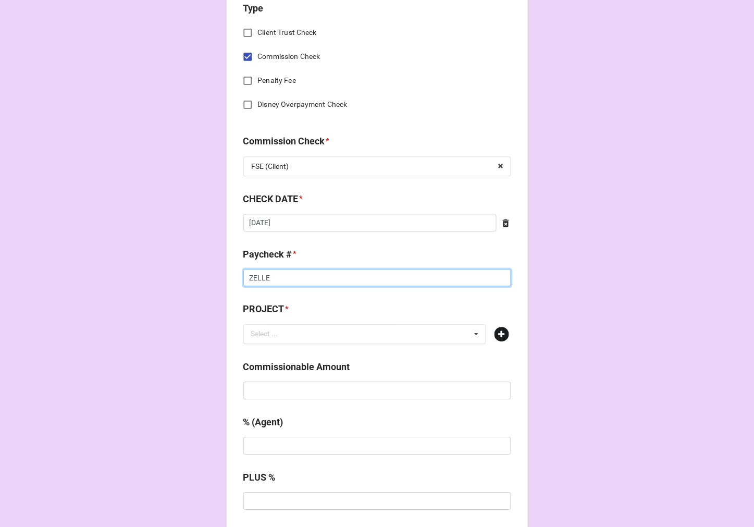
type input "ZELLE"
click at [495, 334] on icon at bounding box center [501, 334] width 15 height 15
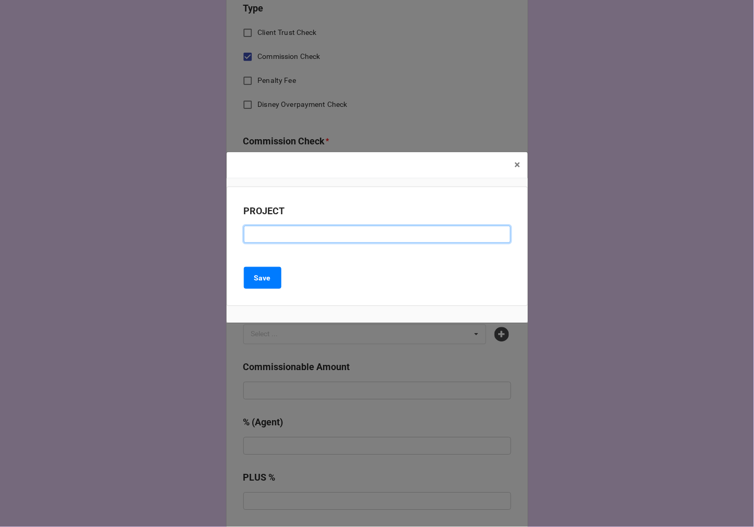
click at [267, 238] on input at bounding box center [377, 235] width 267 height 18
paste input "TAM TRAN GOES TO WASHINGTON (EAST WEST PLAYERS)"
type input "TAM TRAN GOES TO WASHINGTON (EAST WEST PLAYERS)"
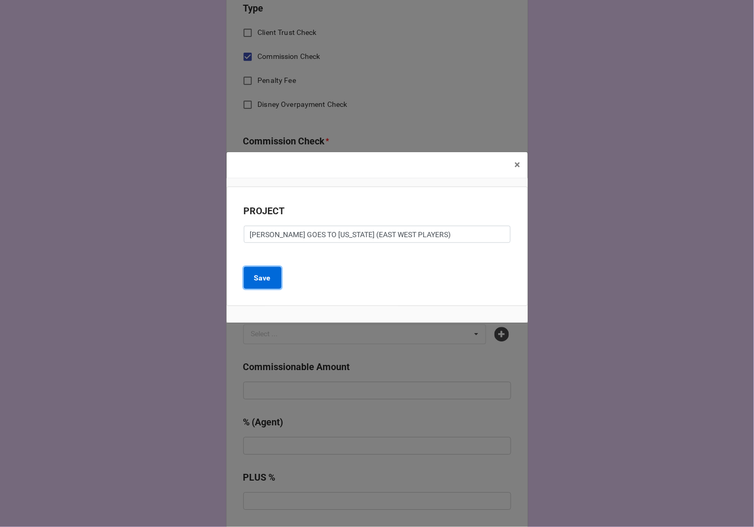
click at [261, 288] on button "Save" at bounding box center [263, 278] width 38 height 22
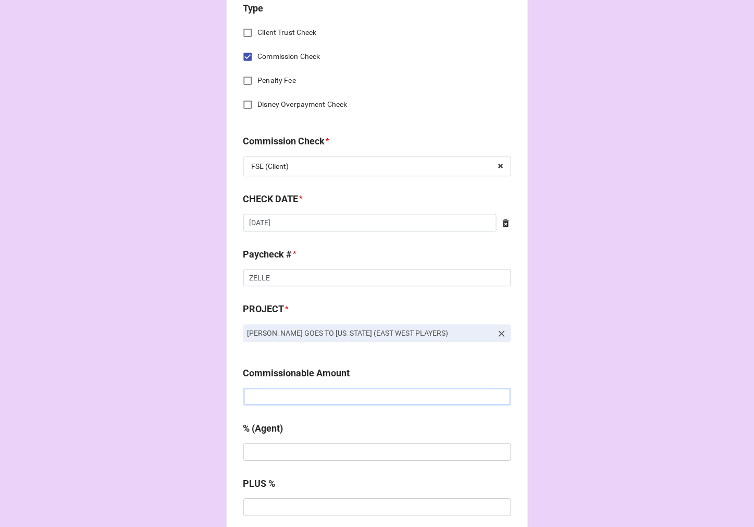
drag, startPoint x: 287, startPoint y: 393, endPoint x: 288, endPoint y: 449, distance: 55.7
click at [286, 394] on input "text" at bounding box center [377, 397] width 268 height 18
paste input "$54.00"
type input "$54.00"
click at [288, 455] on input "text" at bounding box center [377, 452] width 268 height 18
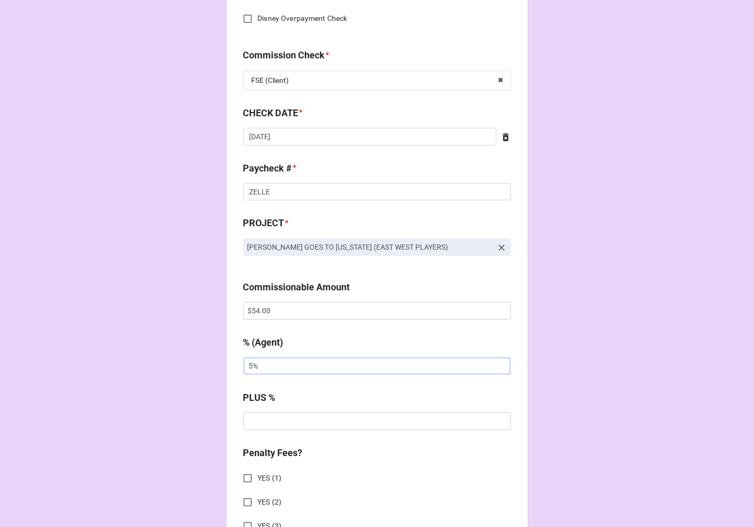
scroll to position [752, 0]
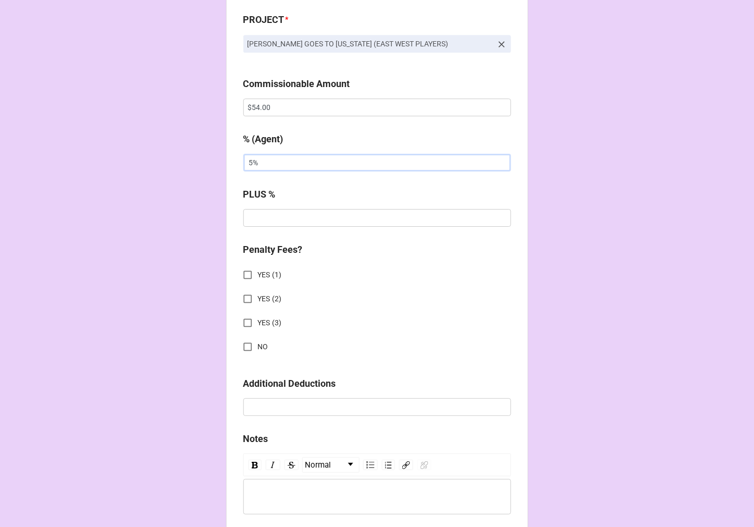
type input "5%"
click at [244, 347] on input "NO" at bounding box center [248, 346] width 20 height 20
checkbox input "true"
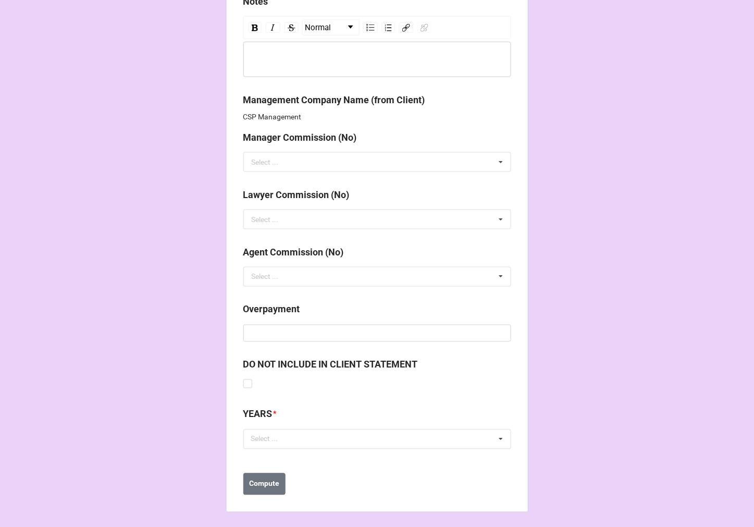
scroll to position [1191, 0]
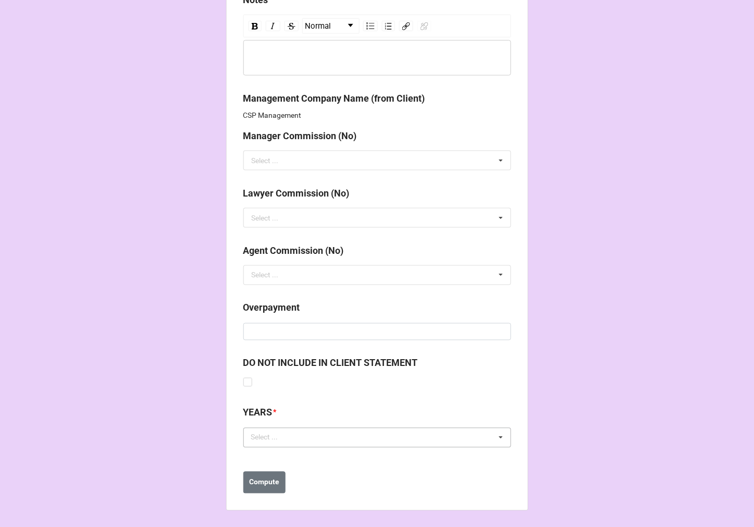
click at [290, 435] on div "Select ... No results found." at bounding box center [377, 438] width 268 height 20
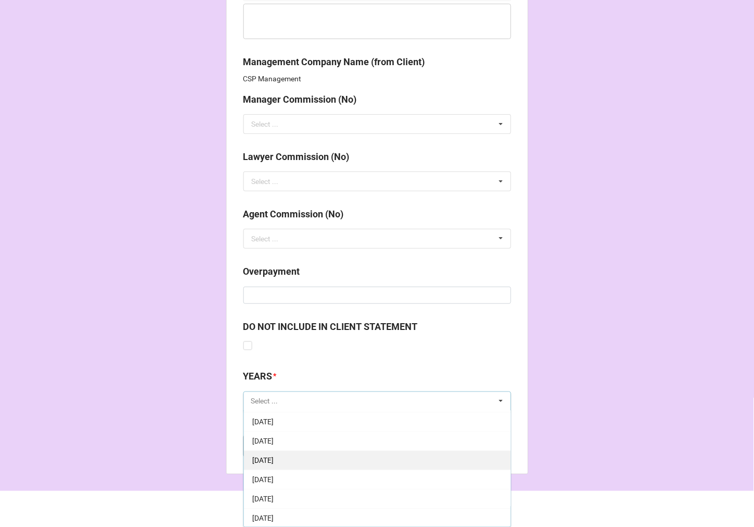
scroll to position [58, 0]
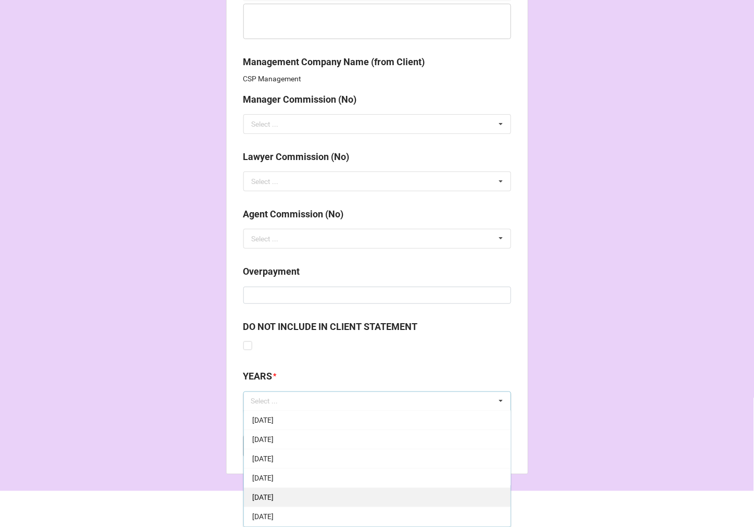
click at [314, 495] on div "[DATE]" at bounding box center [377, 497] width 267 height 19
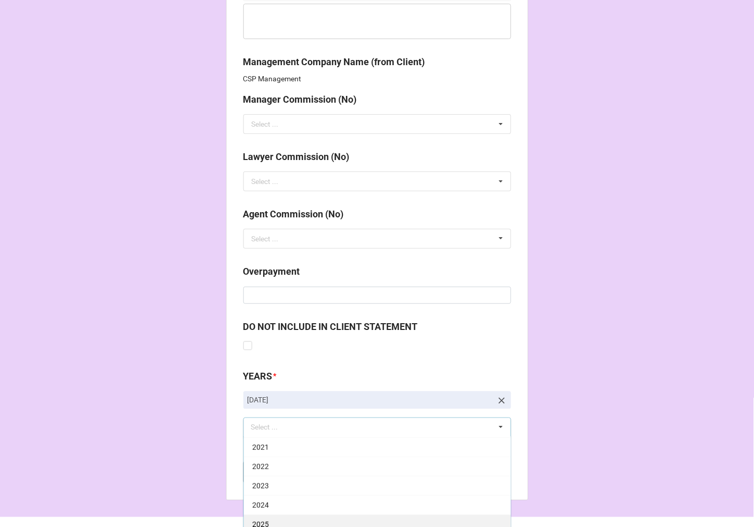
click at [284, 521] on div "2025" at bounding box center [377, 523] width 267 height 19
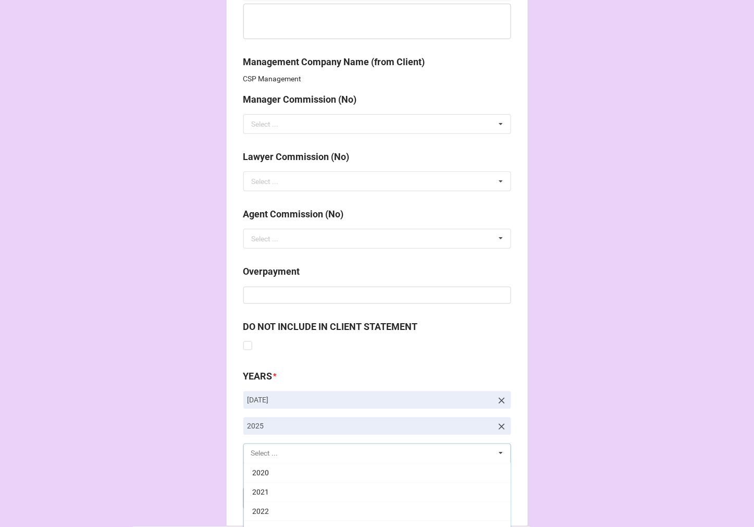
scroll to position [211, 0]
drag, startPoint x: 568, startPoint y: 327, endPoint x: 533, endPoint y: 357, distance: 45.8
click at [266, 500] on b "Compute" at bounding box center [264, 497] width 30 height 11
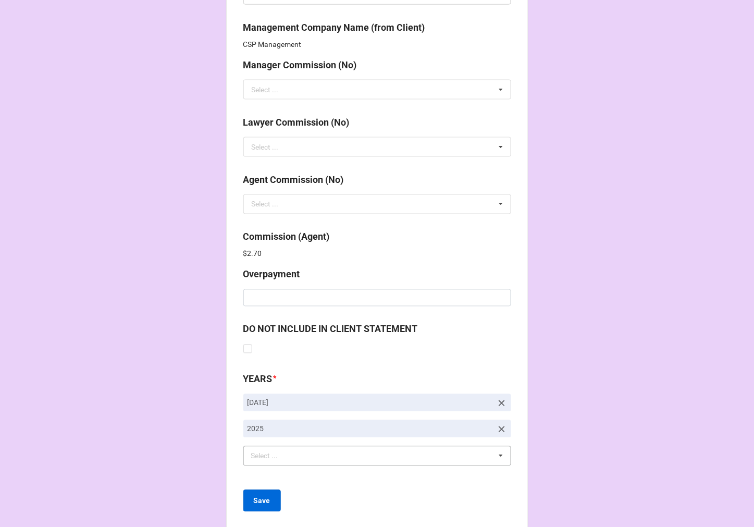
scroll to position [1280, 0]
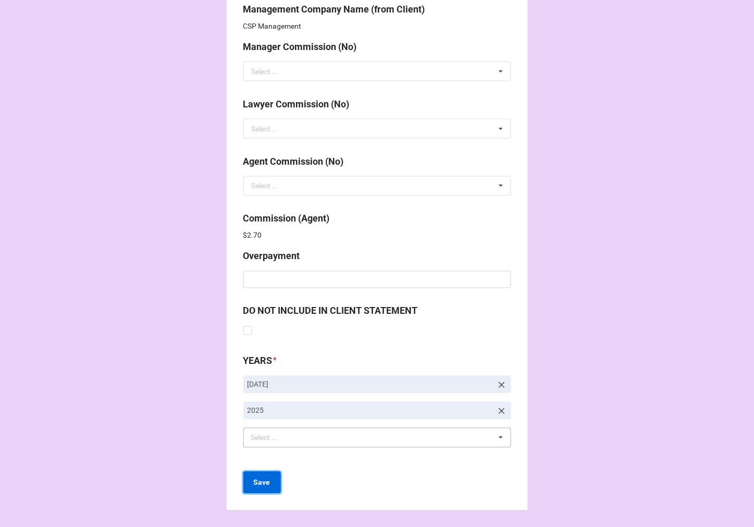
click at [271, 482] on button "Save" at bounding box center [262, 482] width 38 height 22
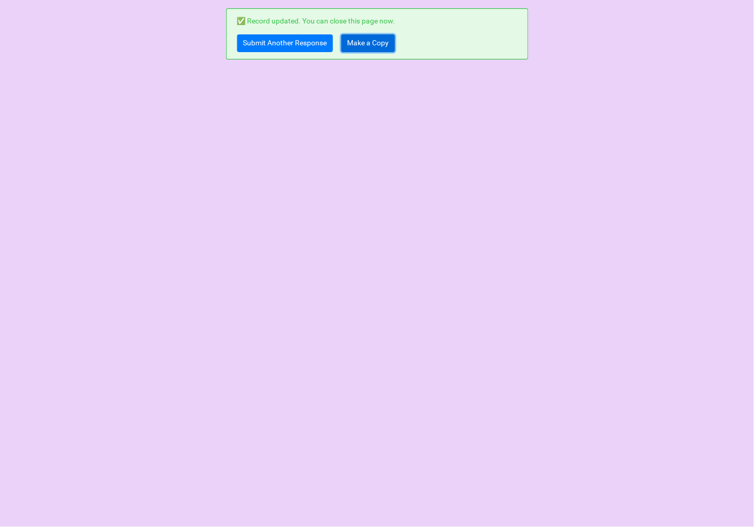
click at [368, 43] on link "Make a Copy" at bounding box center [368, 43] width 54 height 18
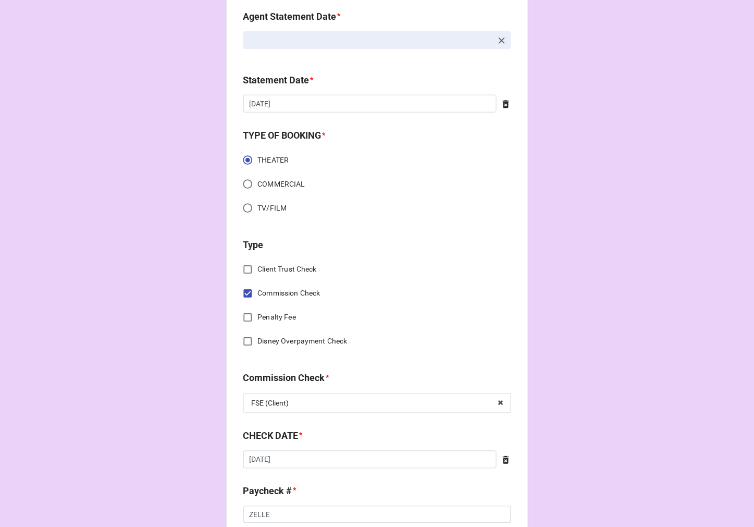
scroll to position [463, 0]
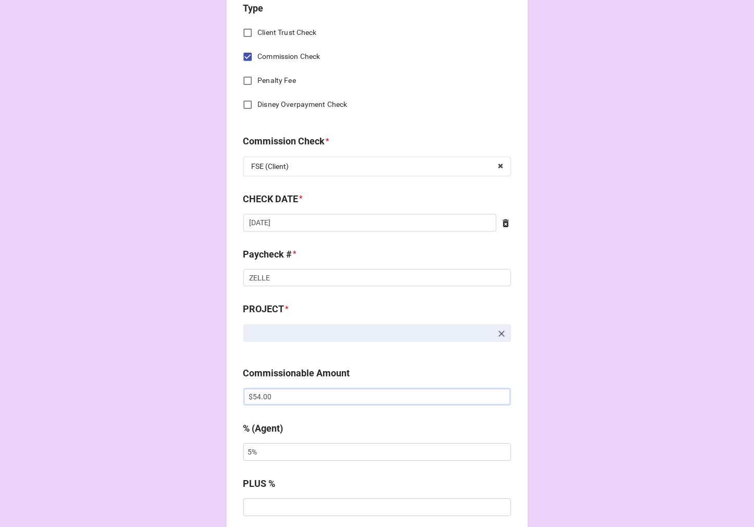
drag, startPoint x: 285, startPoint y: 403, endPoint x: 197, endPoint y: 389, distance: 89.1
click at [202, 390] on div "CHECK PROCESSING FORM Client * Agent (from Client) [PERSON_NAME], [PERSON_NAME]…" at bounding box center [377, 422] width 754 height 1770
paste input "06.99"
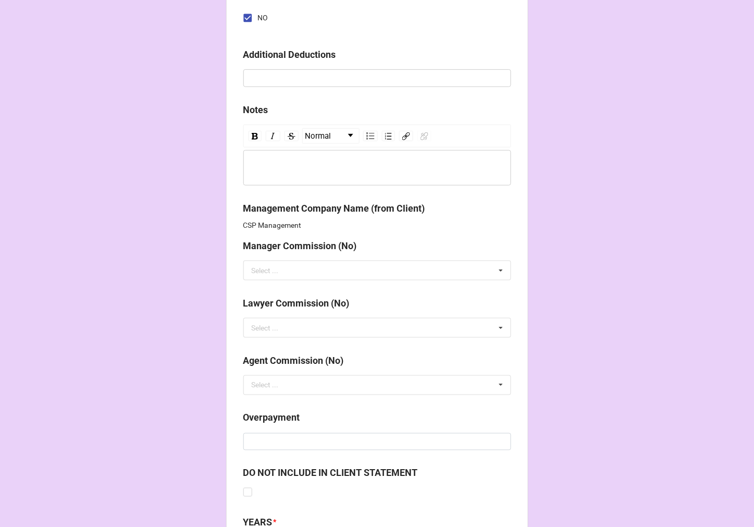
scroll to position [1243, 0]
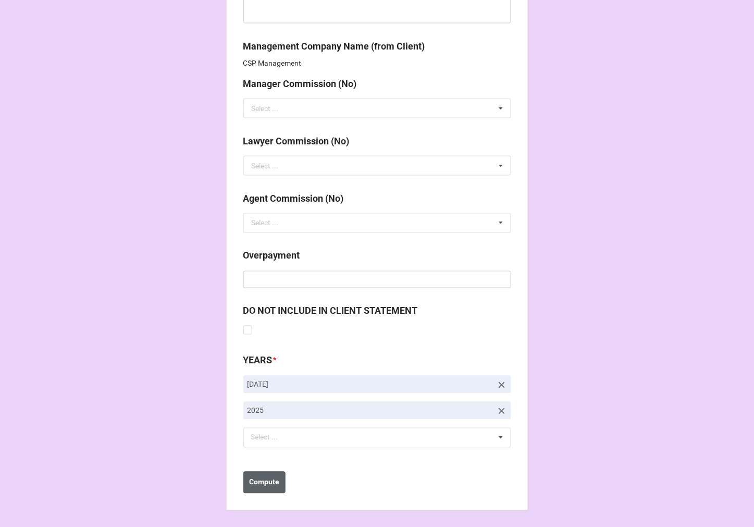
type input "$506.99"
click at [272, 486] on b "Compute" at bounding box center [264, 482] width 30 height 11
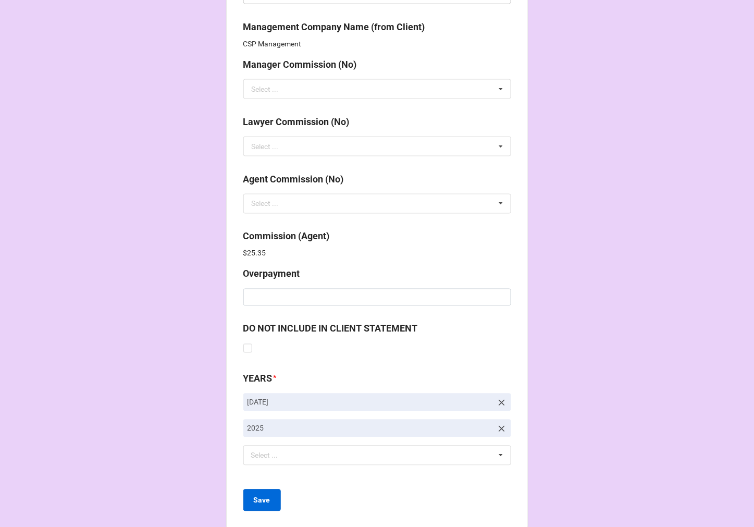
scroll to position [1280, 0]
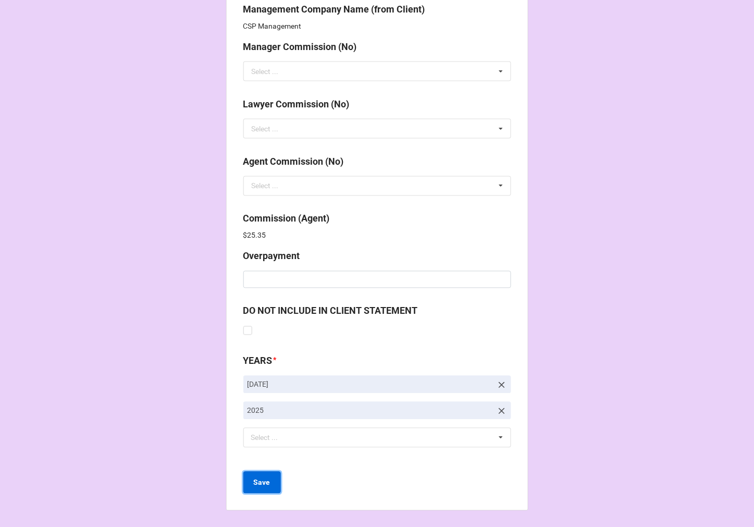
click at [263, 481] on b "Save" at bounding box center [262, 482] width 17 height 11
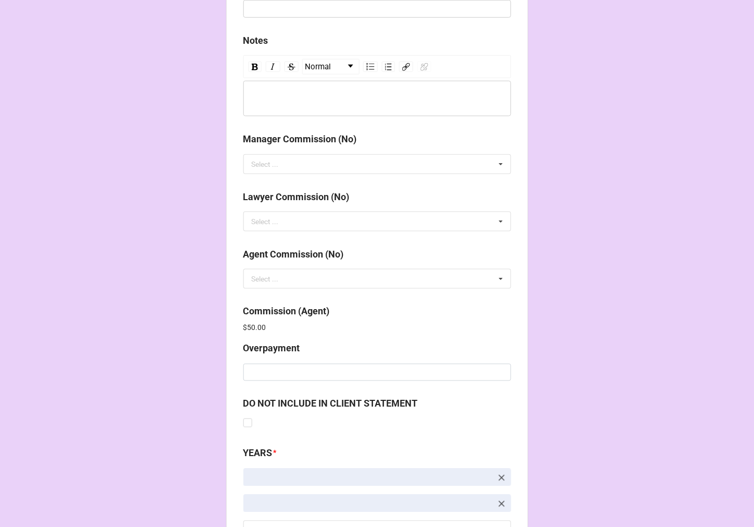
scroll to position [1243, 0]
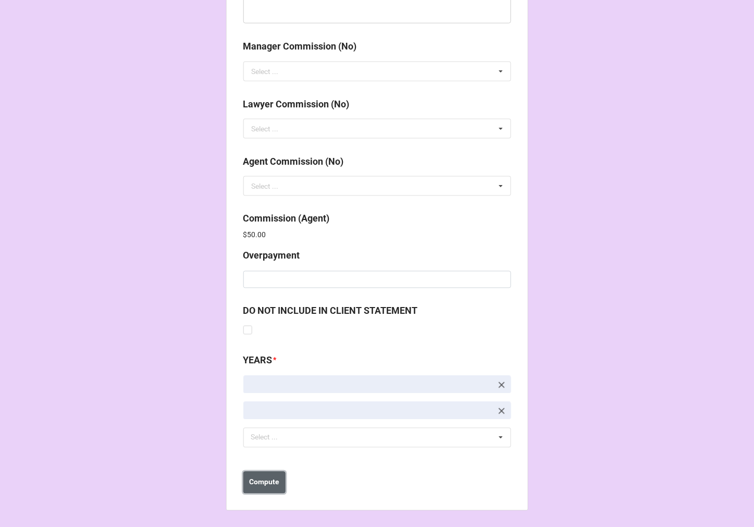
click at [273, 482] on b "Compute" at bounding box center [264, 482] width 30 height 11
click at [266, 488] on button "Save" at bounding box center [262, 482] width 38 height 22
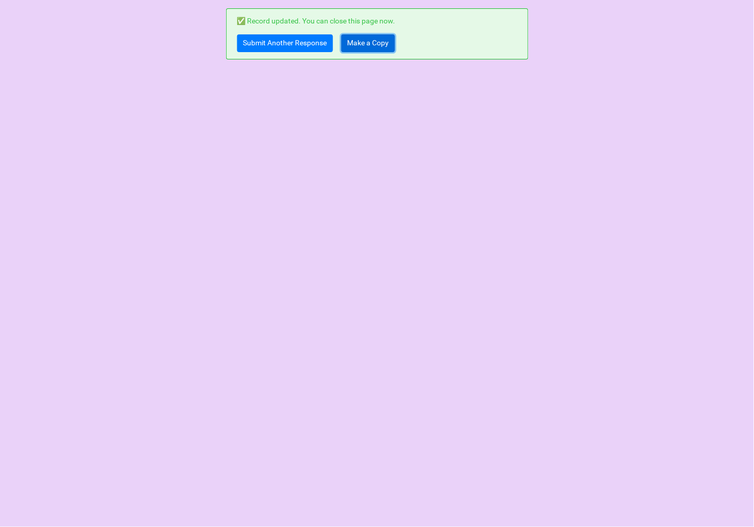
click at [363, 48] on link "Make a Copy" at bounding box center [368, 43] width 54 height 18
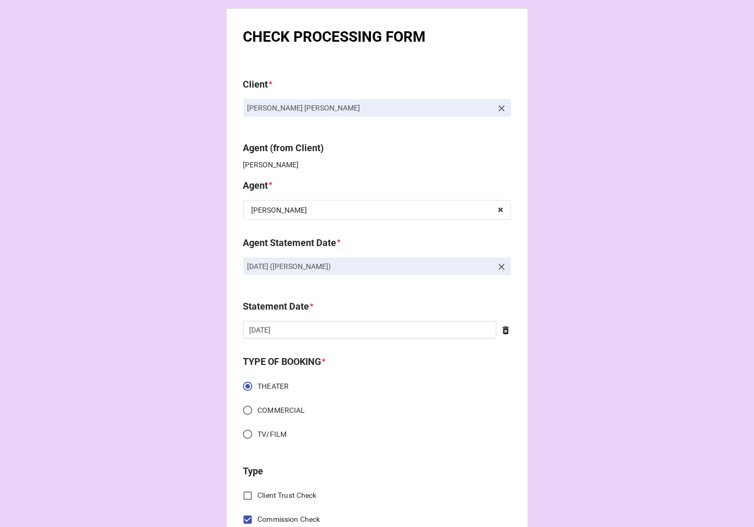
click at [501, 266] on icon at bounding box center [501, 266] width 10 height 10
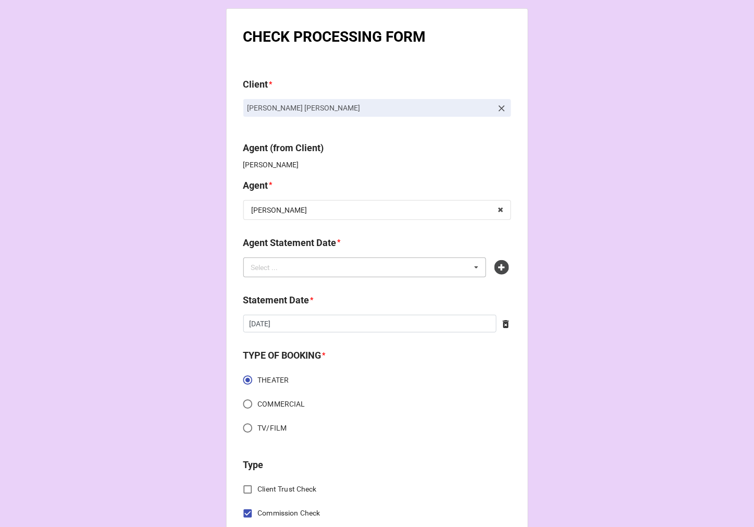
click at [409, 267] on div "Select ... No results found." at bounding box center [364, 267] width 243 height 20
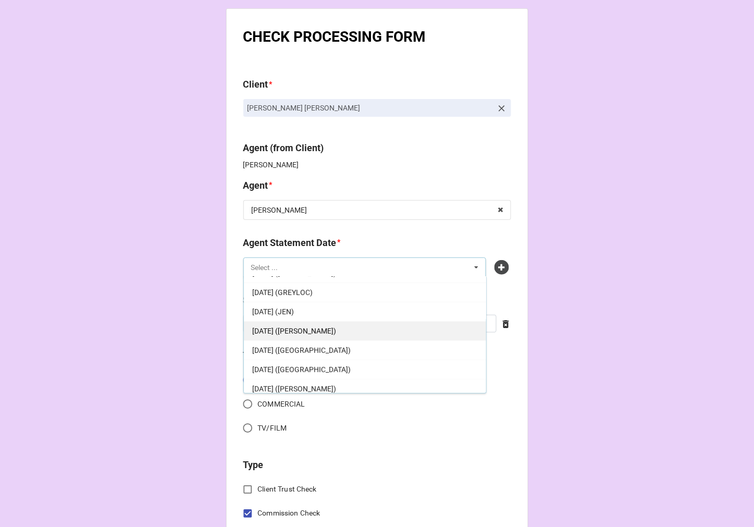
scroll to position [116, 0]
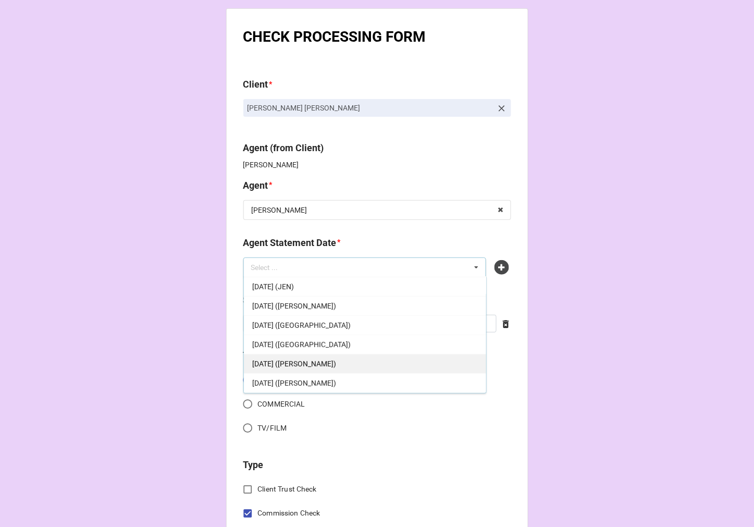
click at [335, 360] on div "[DATE] ([PERSON_NAME])" at bounding box center [365, 363] width 242 height 19
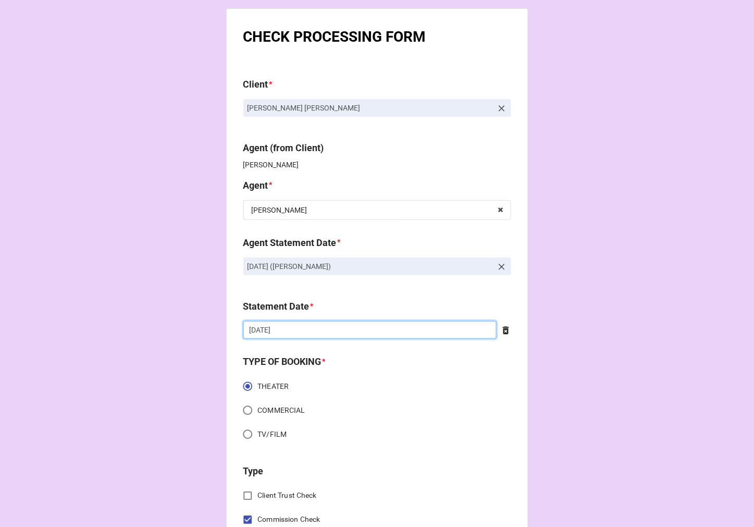
click at [284, 331] on input "[DATE]" at bounding box center [369, 330] width 253 height 18
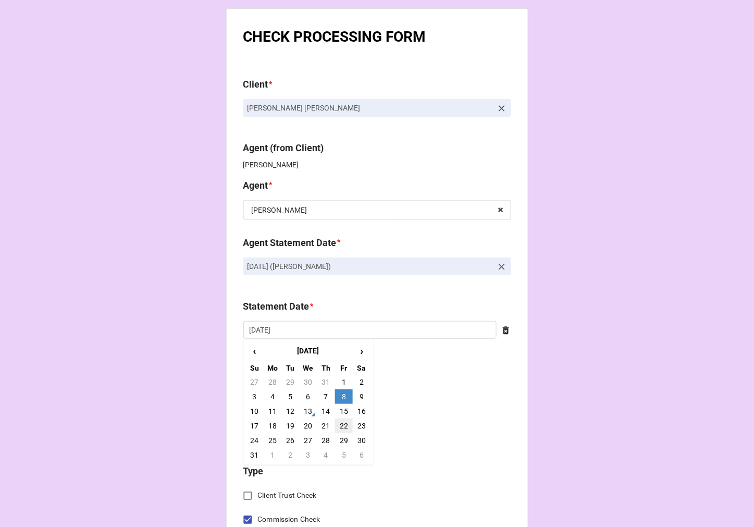
click at [342, 427] on td "22" at bounding box center [344, 425] width 18 height 15
type input "[DATE]"
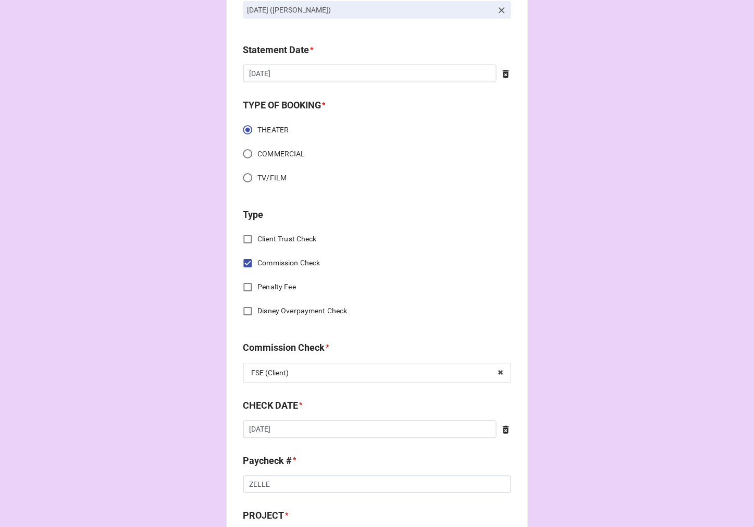
scroll to position [347, 0]
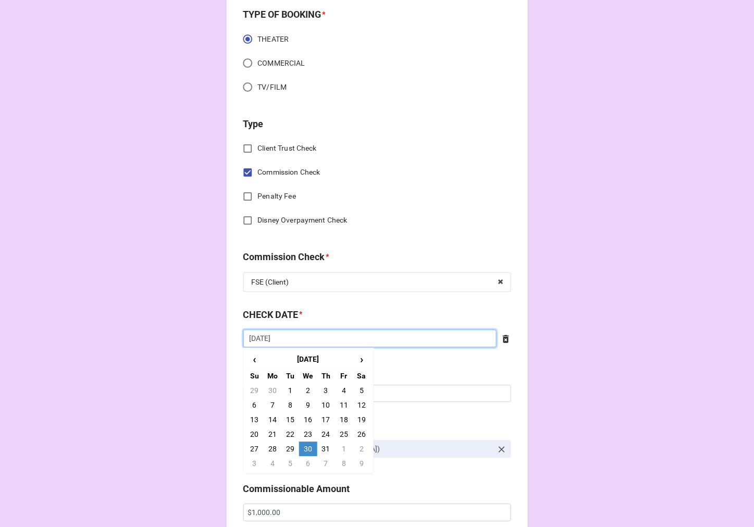
click at [292, 342] on input "[DATE]" at bounding box center [369, 339] width 253 height 18
click at [361, 361] on span "›" at bounding box center [361, 359] width 17 height 17
click at [303, 419] on td "13" at bounding box center [308, 420] width 18 height 15
type input "[DATE]"
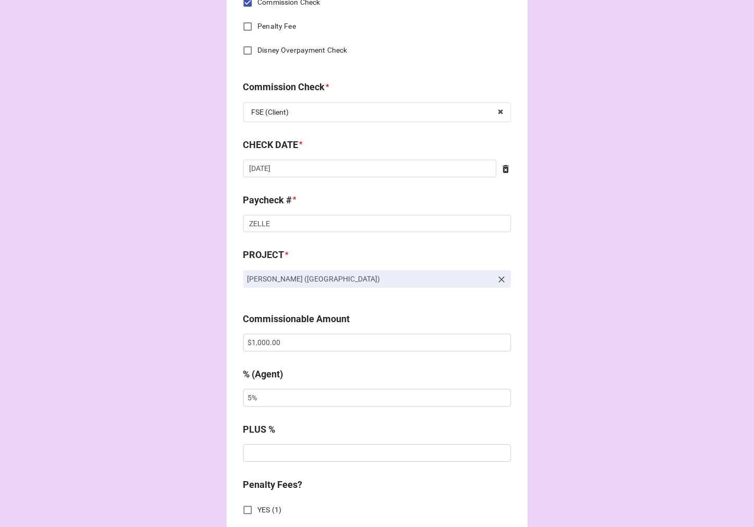
scroll to position [521, 0]
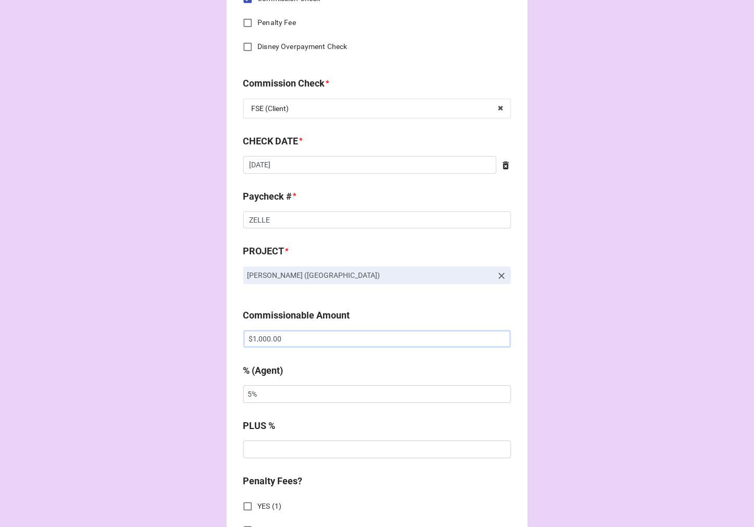
drag, startPoint x: 310, startPoint y: 342, endPoint x: 111, endPoint y: 344, distance: 198.5
click at [111, 344] on div "CHECK PROCESSING FORM Client * [PERSON_NAME] [PERSON_NAME] Agent (from Client) …" at bounding box center [377, 345] width 754 height 1732
paste input "75"
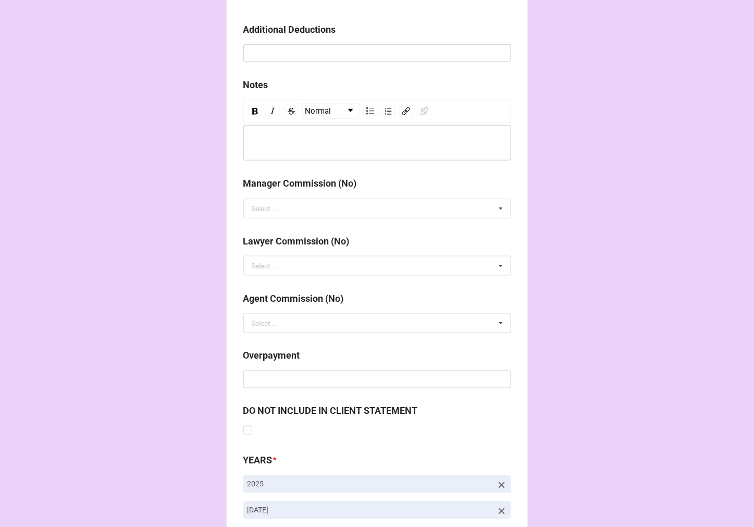
scroll to position [1206, 0]
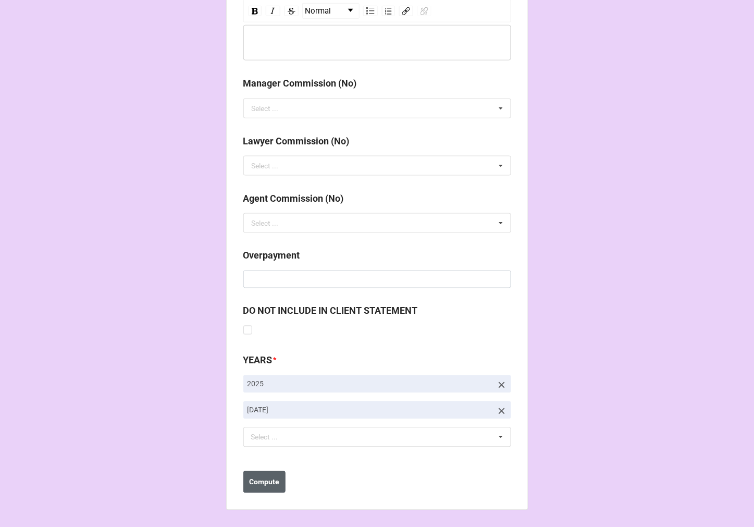
type input "$750.00"
click at [262, 485] on b "Compute" at bounding box center [264, 482] width 30 height 11
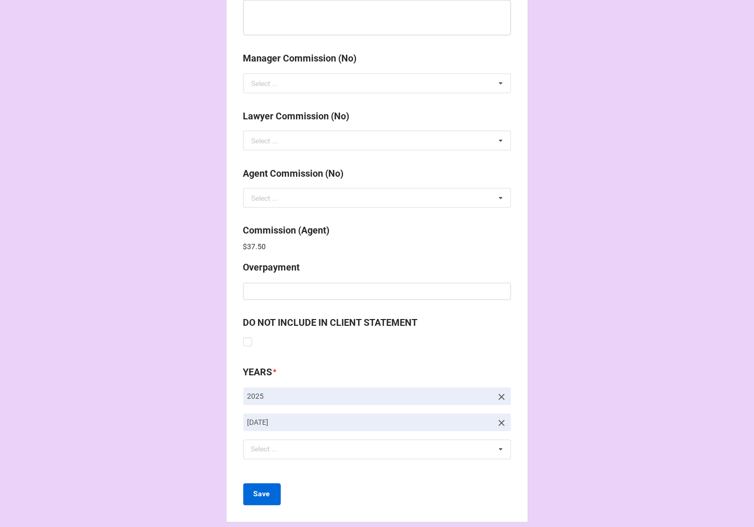
scroll to position [1243, 0]
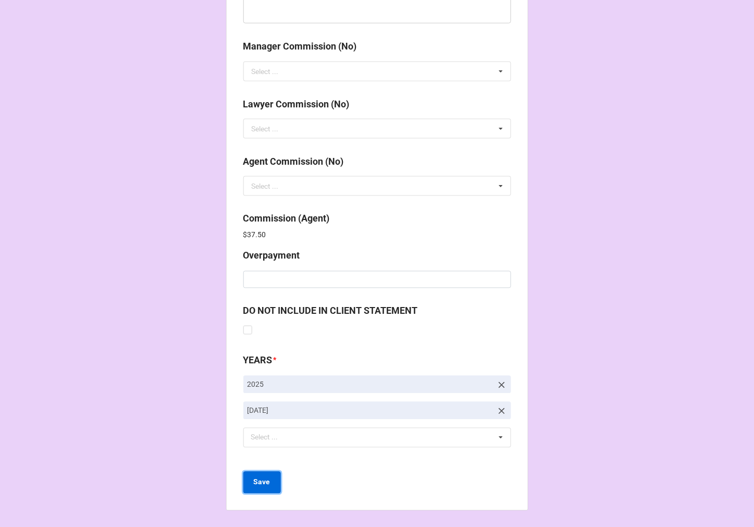
click at [262, 488] on button "Save" at bounding box center [262, 482] width 38 height 22
